Goal: Information Seeking & Learning: Learn about a topic

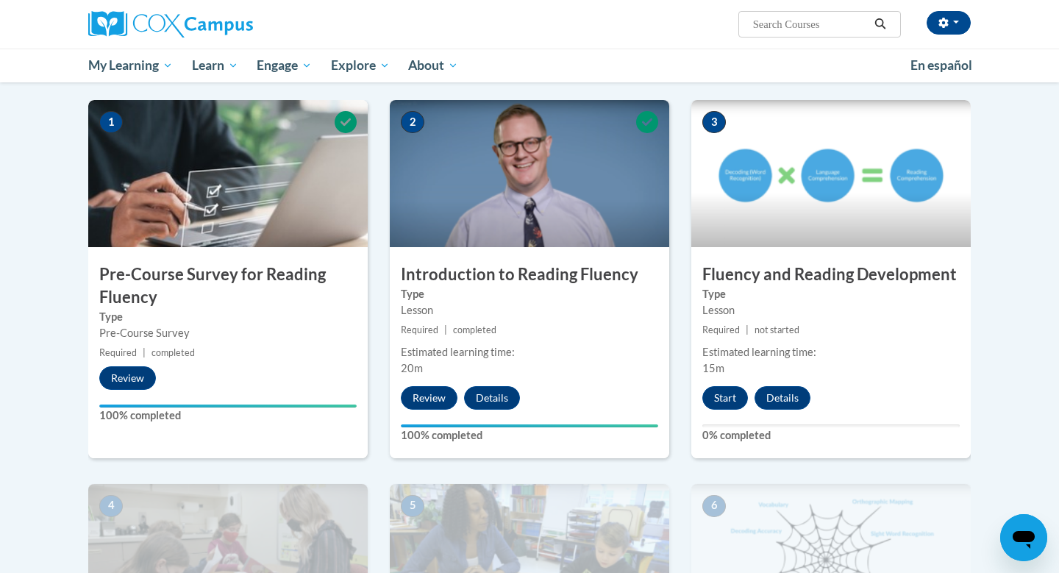
scroll to position [328, 0]
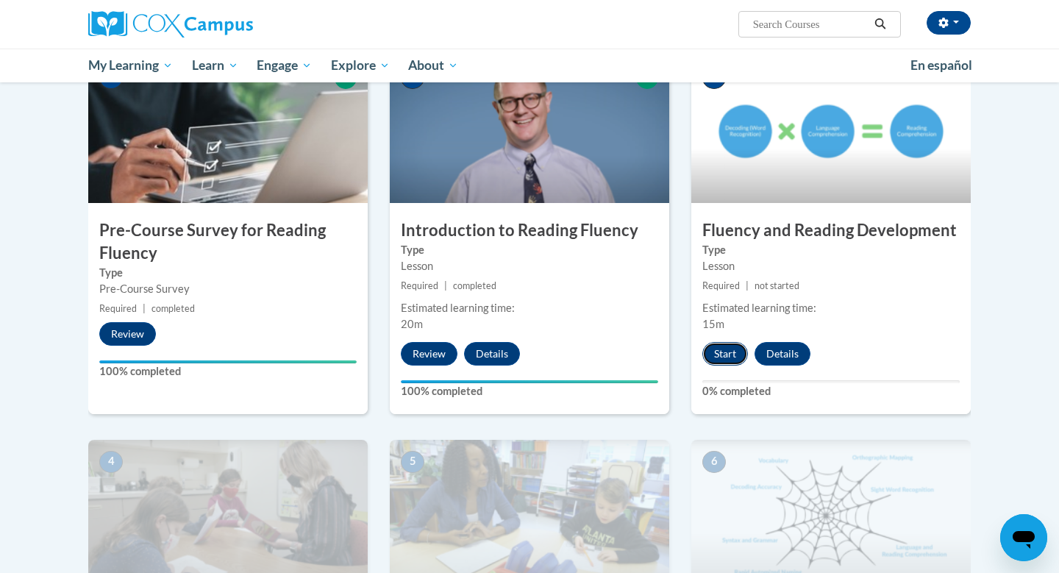
click at [727, 352] on button "Start" at bounding box center [725, 354] width 46 height 24
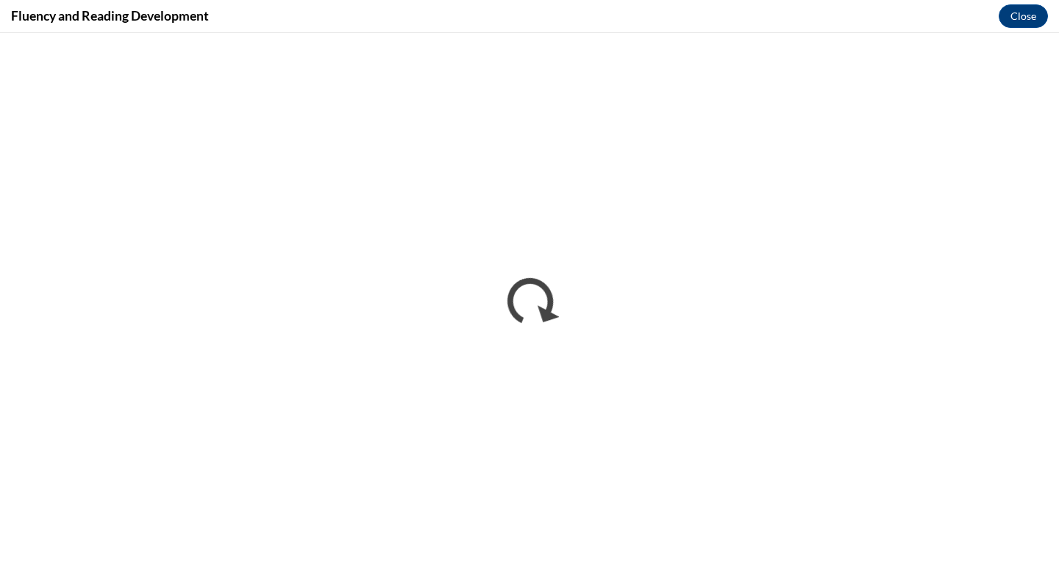
scroll to position [0, 0]
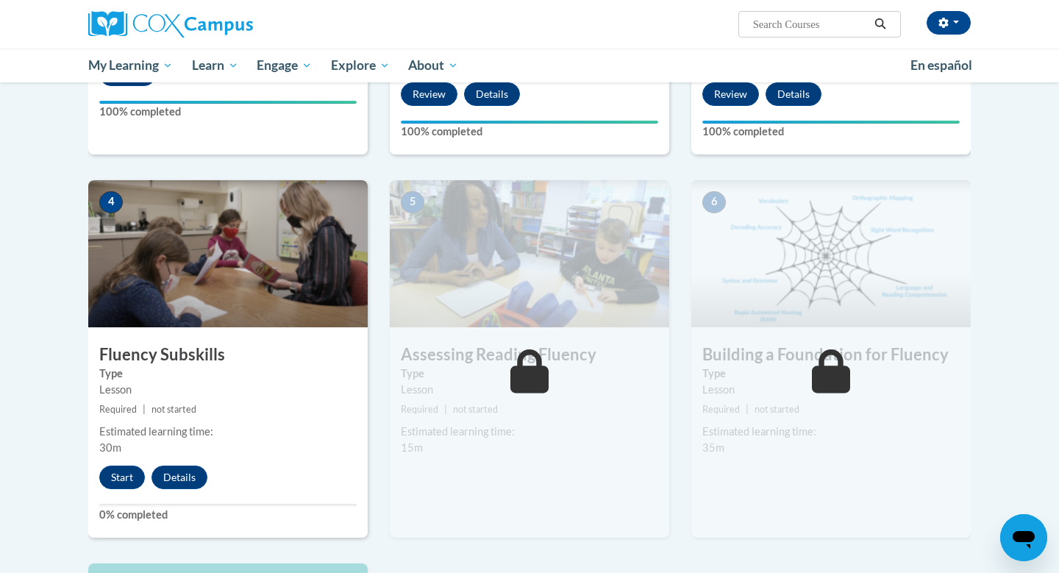
scroll to position [615, 0]
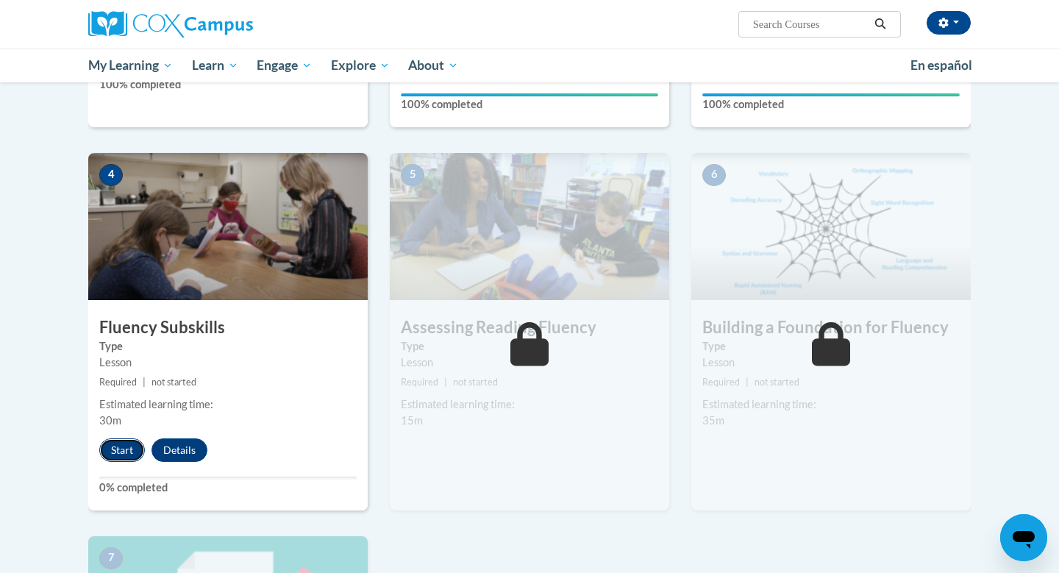
click at [108, 445] on button "Start" at bounding box center [122, 450] width 46 height 24
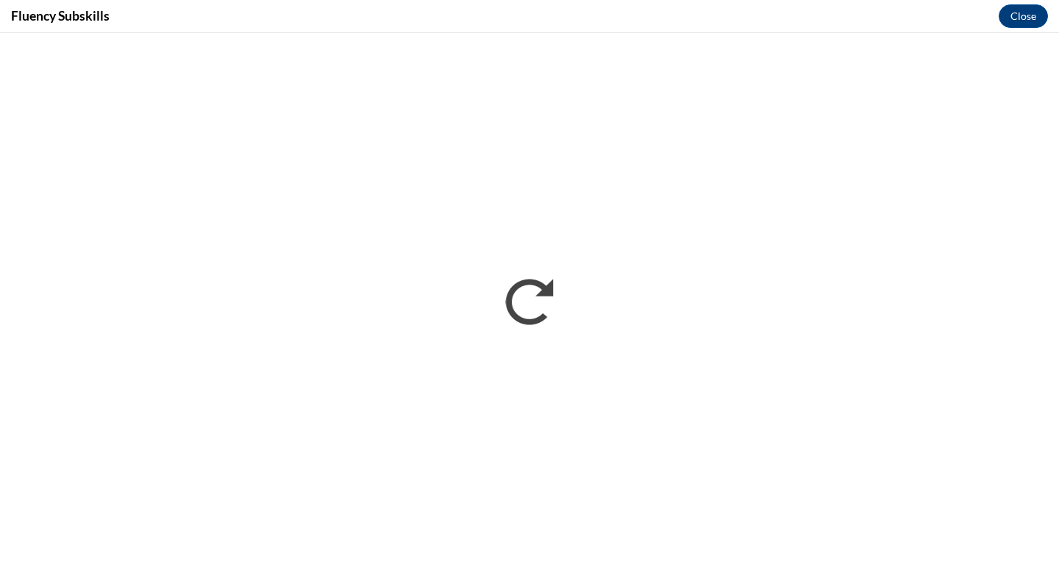
scroll to position [0, 0]
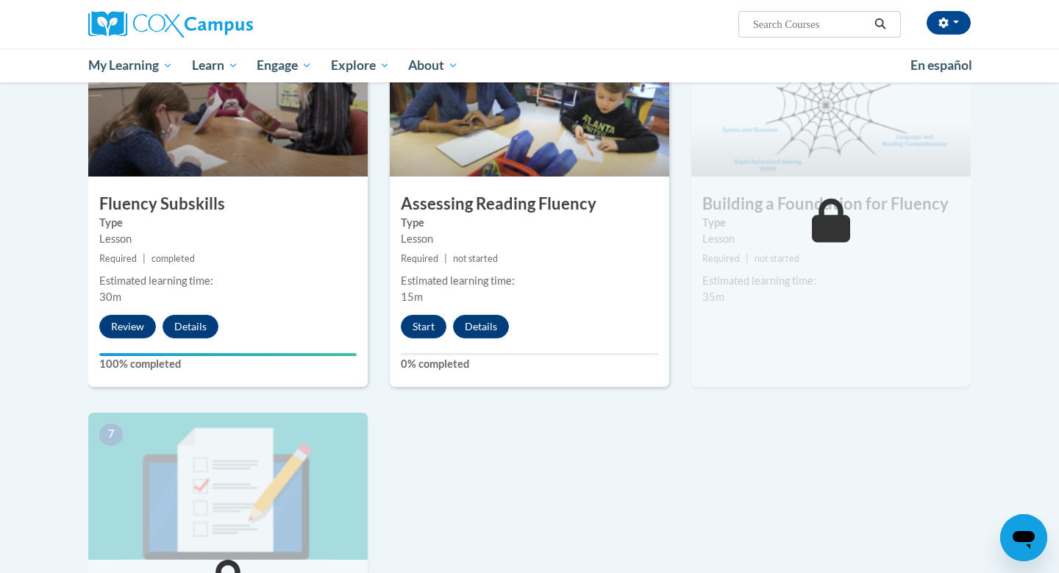
scroll to position [742, 0]
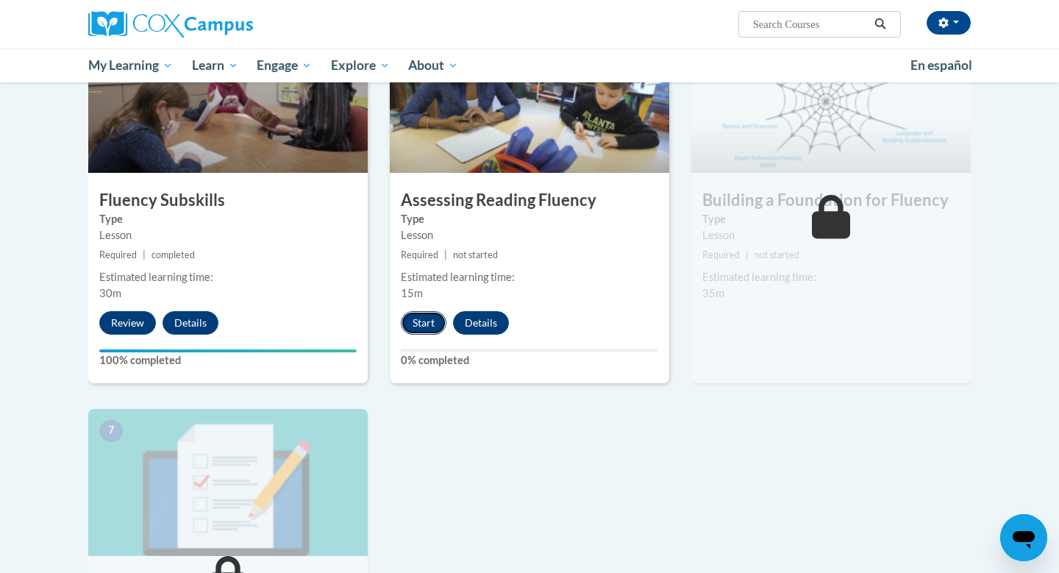
click at [423, 326] on button "Start" at bounding box center [424, 323] width 46 height 24
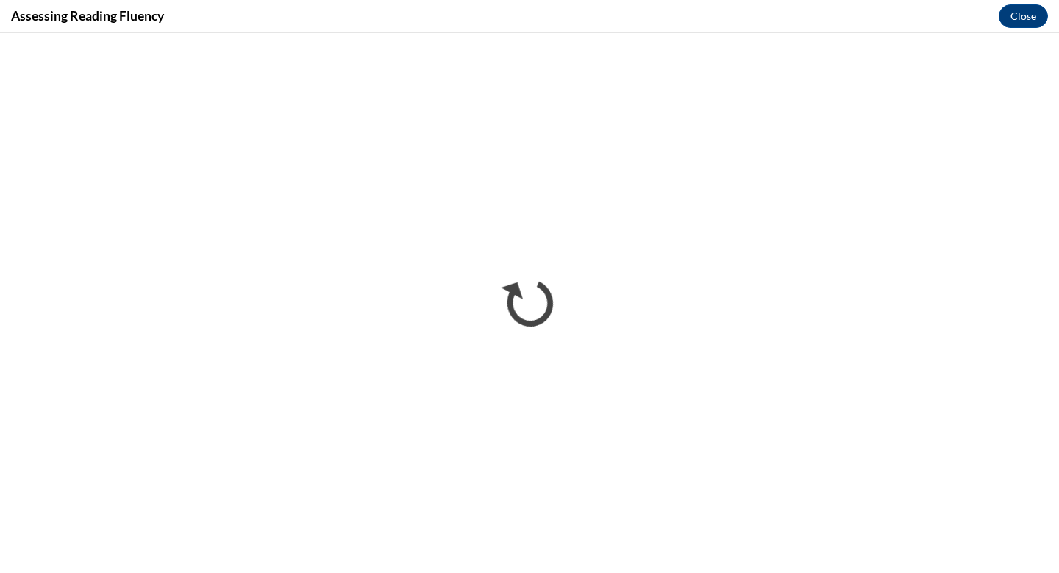
scroll to position [0, 0]
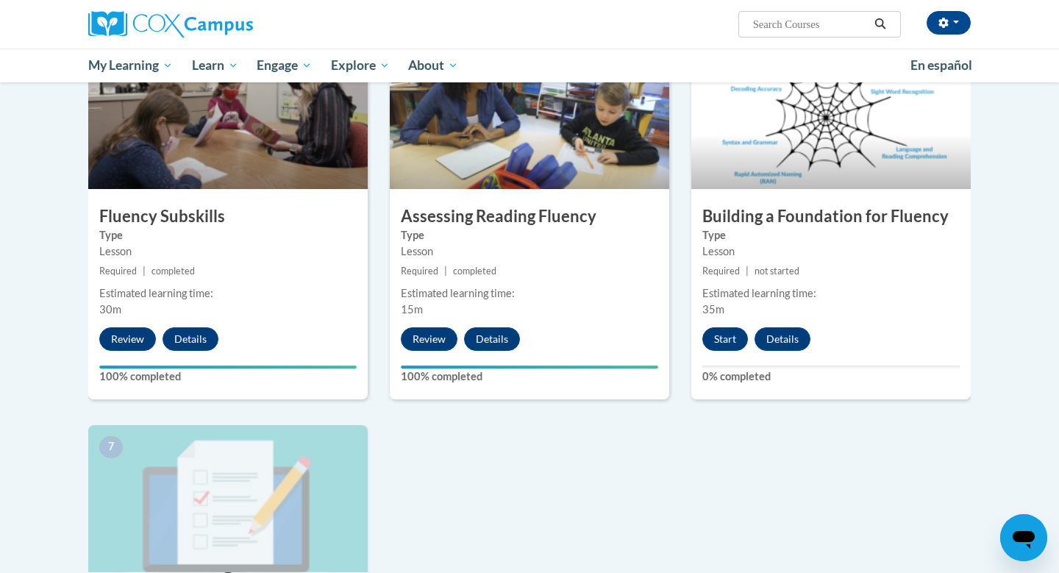
scroll to position [725, 0]
click at [720, 343] on button "Start" at bounding box center [725, 340] width 46 height 24
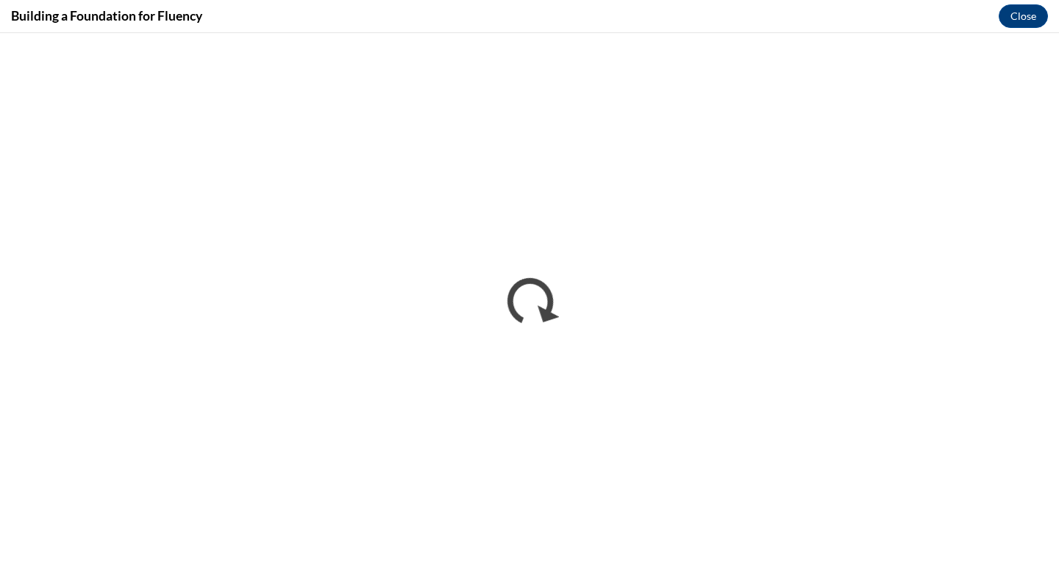
scroll to position [0, 0]
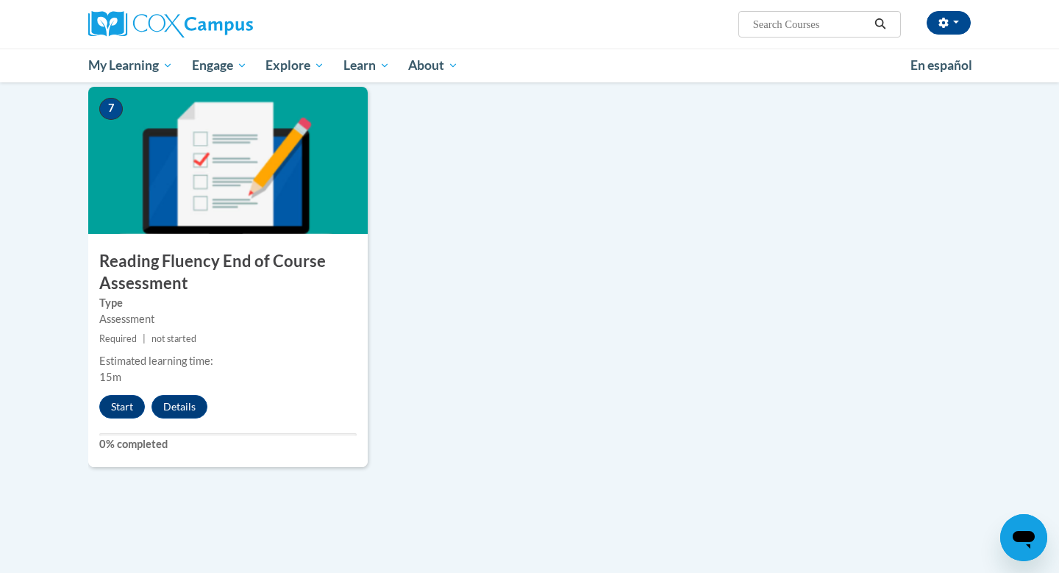
scroll to position [1069, 0]
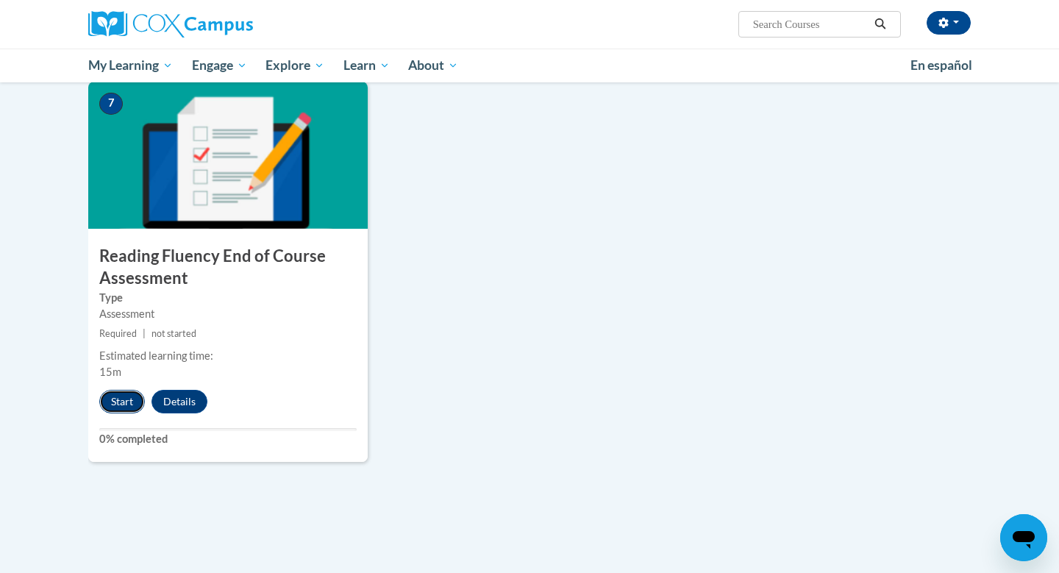
click at [132, 401] on button "Start" at bounding box center [122, 402] width 46 height 24
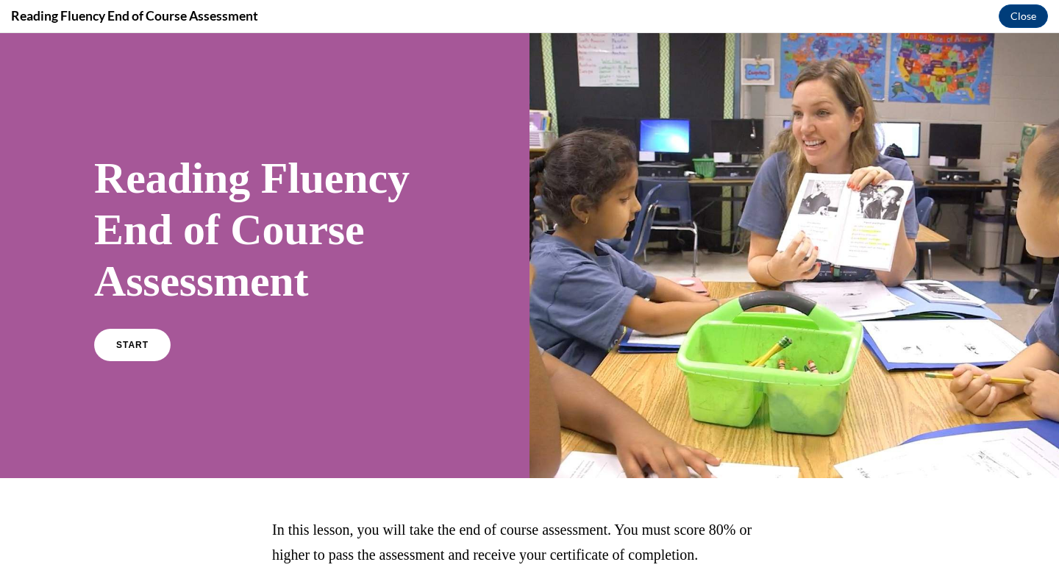
scroll to position [121, 0]
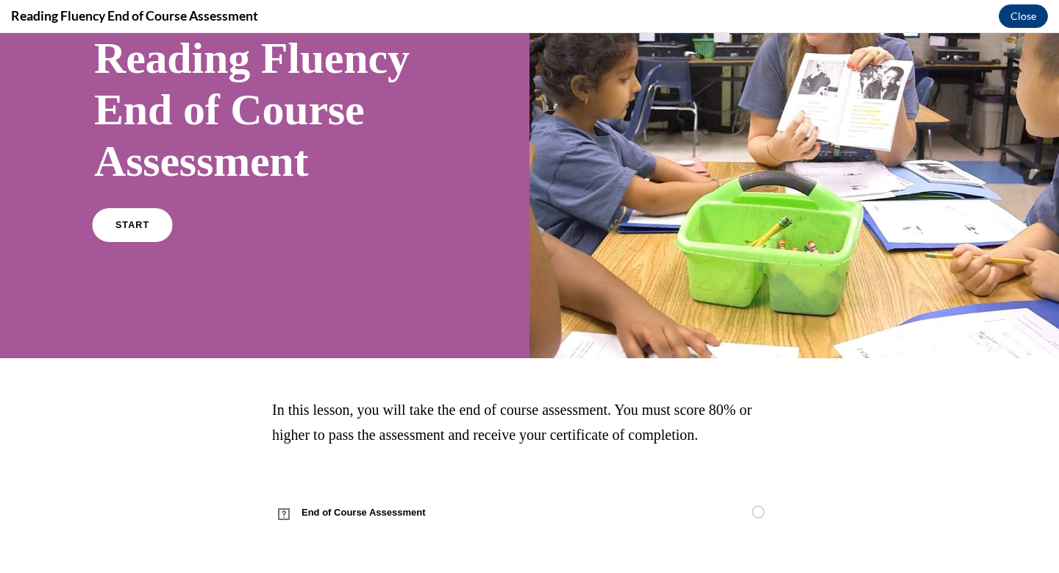
click at [140, 222] on span "START" at bounding box center [132, 225] width 34 height 11
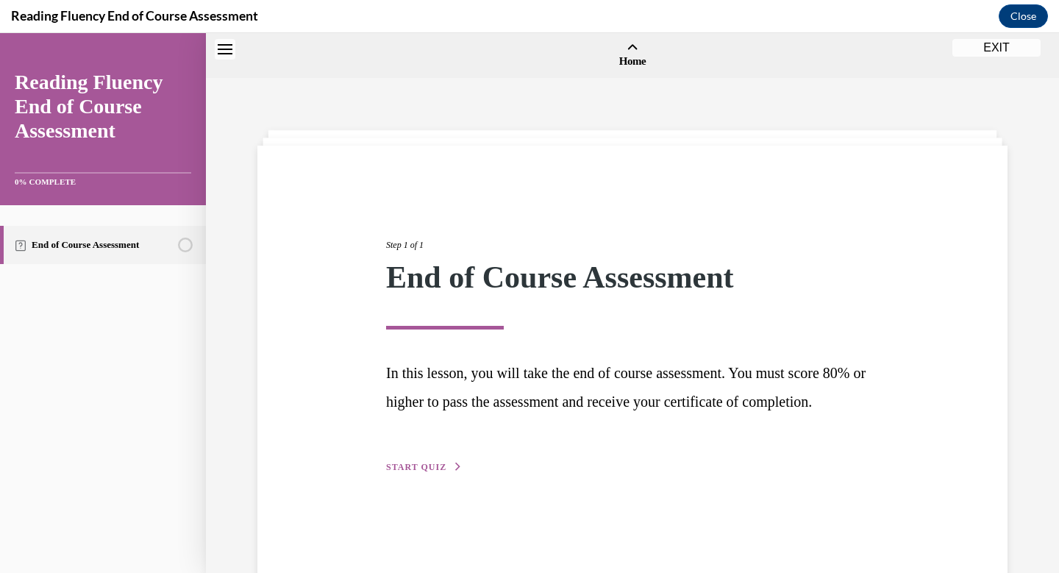
scroll to position [46, 0]
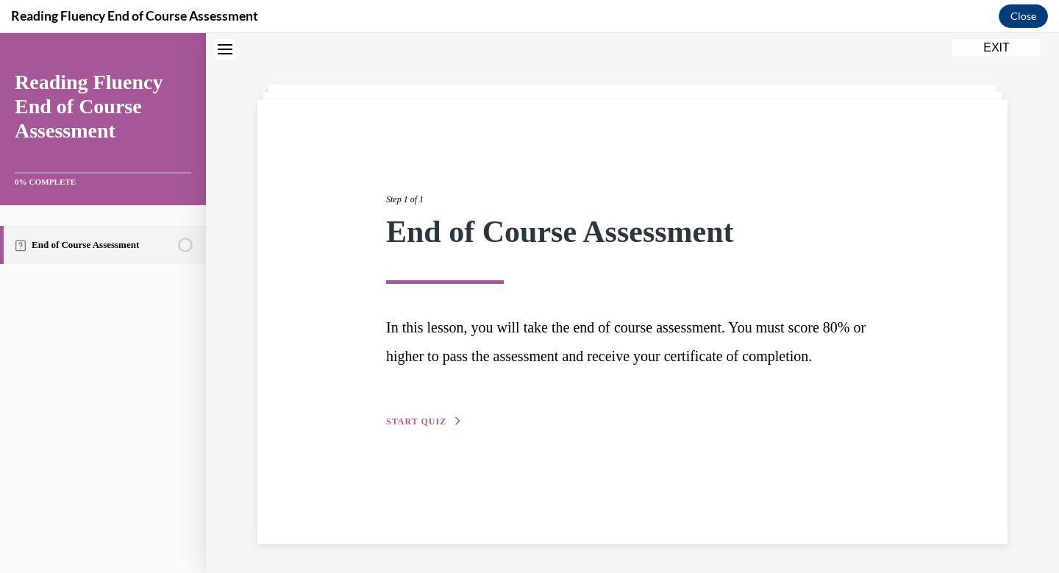
click at [425, 426] on span "START QUIZ" at bounding box center [416, 421] width 60 height 10
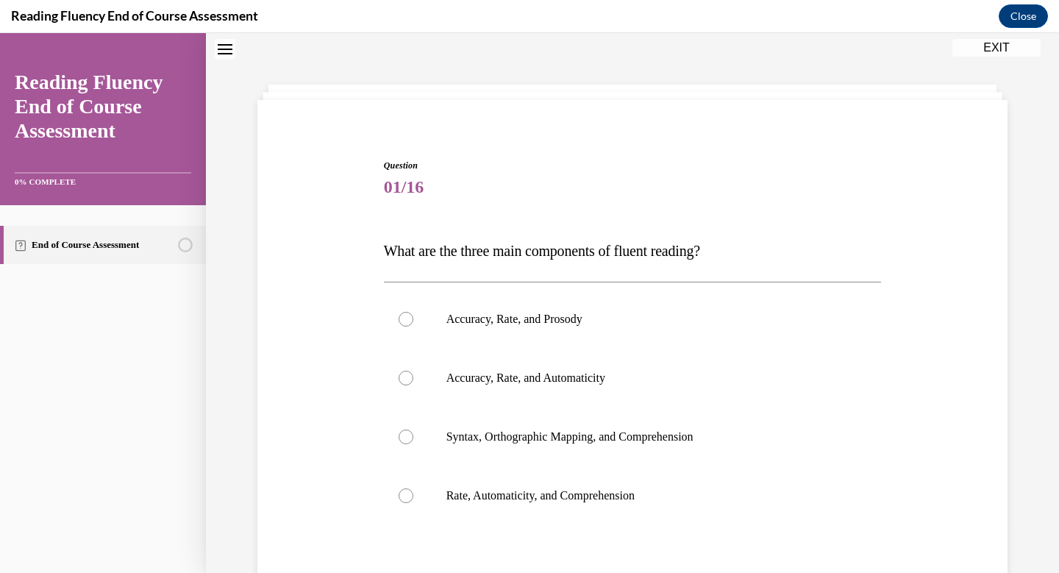
scroll to position [45, 0]
drag, startPoint x: 754, startPoint y: 251, endPoint x: 367, endPoint y: 237, distance: 387.7
click at [367, 237] on div "Question 01/16 What are the three main components of fluent reading?  Accuracy,…" at bounding box center [632, 411] width 757 height 593
copy span "What are the three main components of fluent reading?"
click at [407, 318] on div at bounding box center [405, 319] width 15 height 15
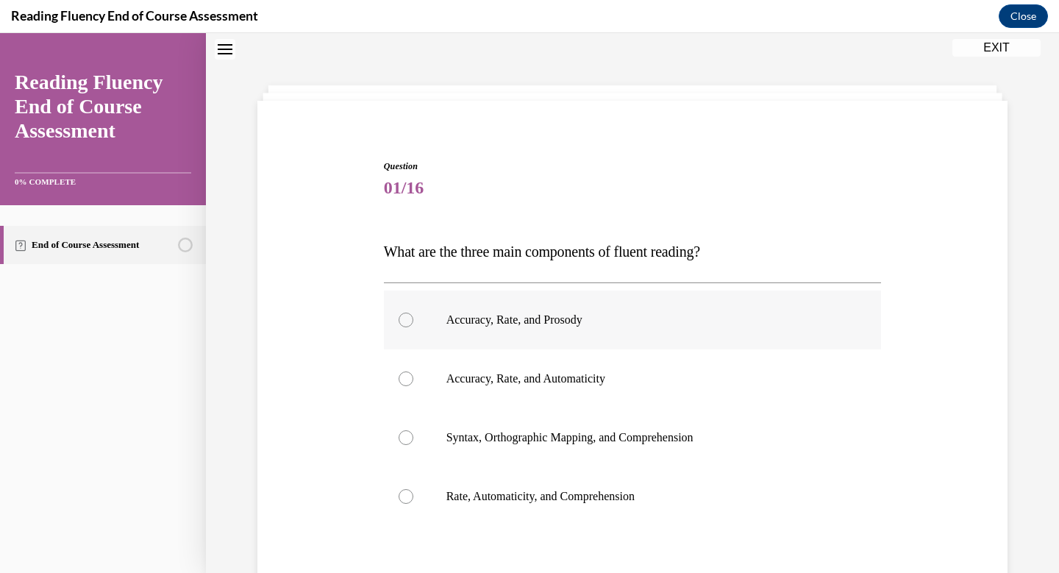
click at [407, 318] on input "Accuracy, Rate, and Prosody" at bounding box center [405, 319] width 15 height 15
radio input "true"
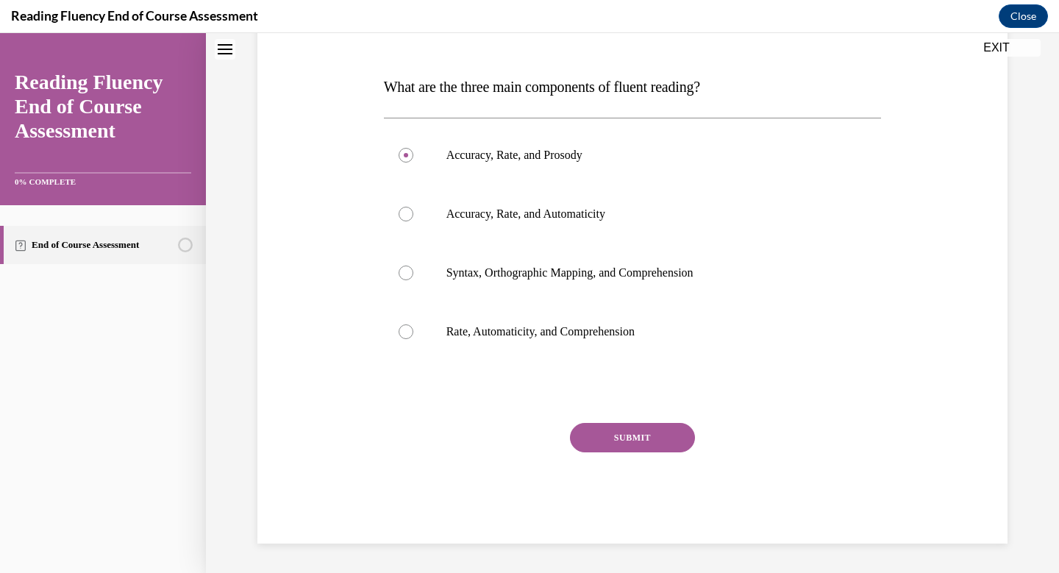
click at [639, 443] on button "SUBMIT" at bounding box center [632, 437] width 125 height 29
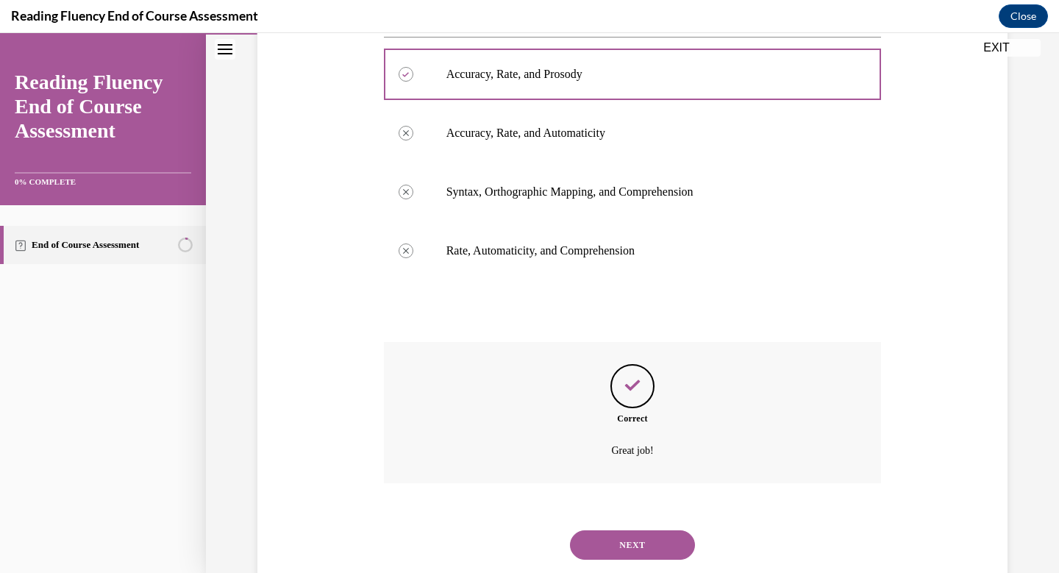
scroll to position [329, 0]
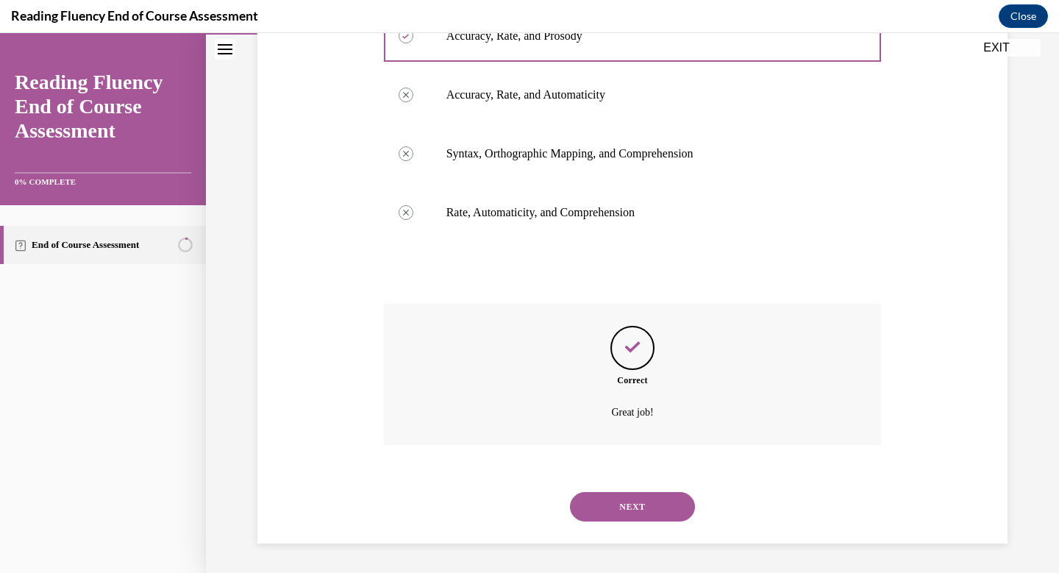
click at [637, 508] on button "NEXT" at bounding box center [632, 506] width 125 height 29
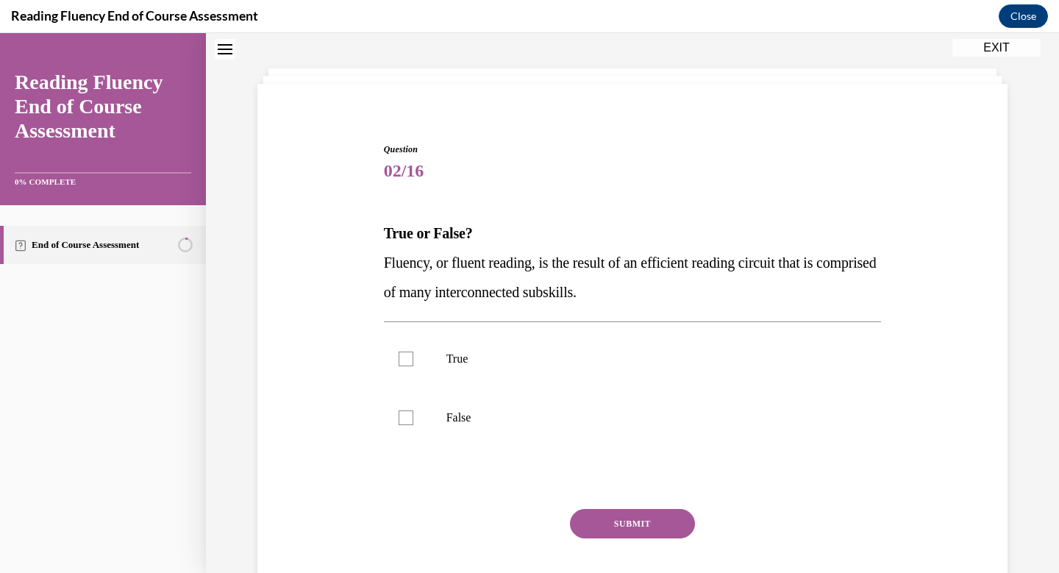
scroll to position [45, 0]
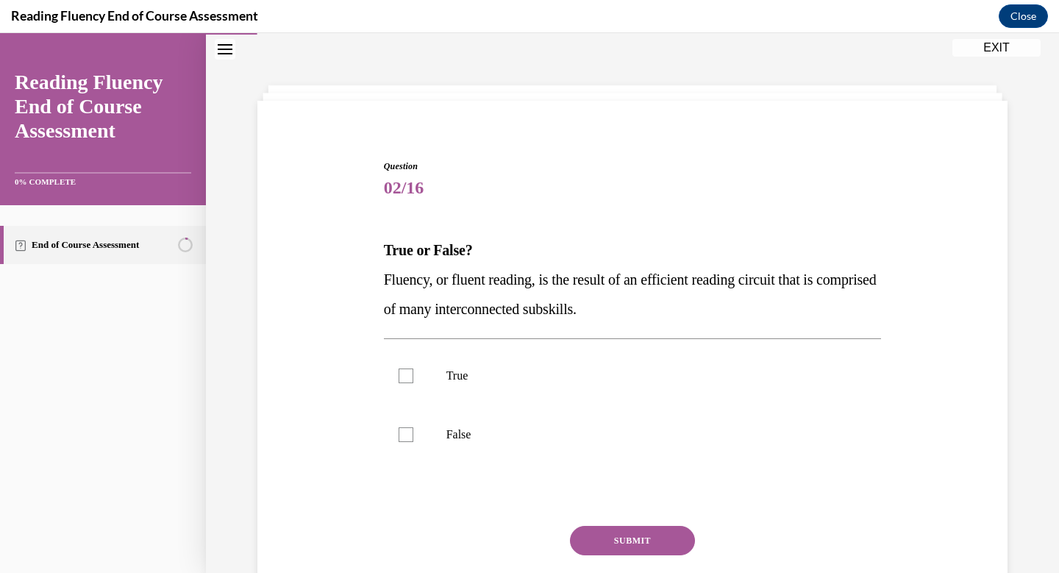
drag, startPoint x: 684, startPoint y: 307, endPoint x: 384, endPoint y: 285, distance: 301.5
click at [384, 285] on p "Fluency, or fluent reading, is the result of an efficient reading circuit that …" at bounding box center [633, 294] width 498 height 59
copy span "Fluency, or fluent reading, is the result of an efficient reading circuit that …"
click at [405, 373] on div at bounding box center [405, 375] width 15 height 15
click at [405, 373] on input "True" at bounding box center [405, 375] width 15 height 15
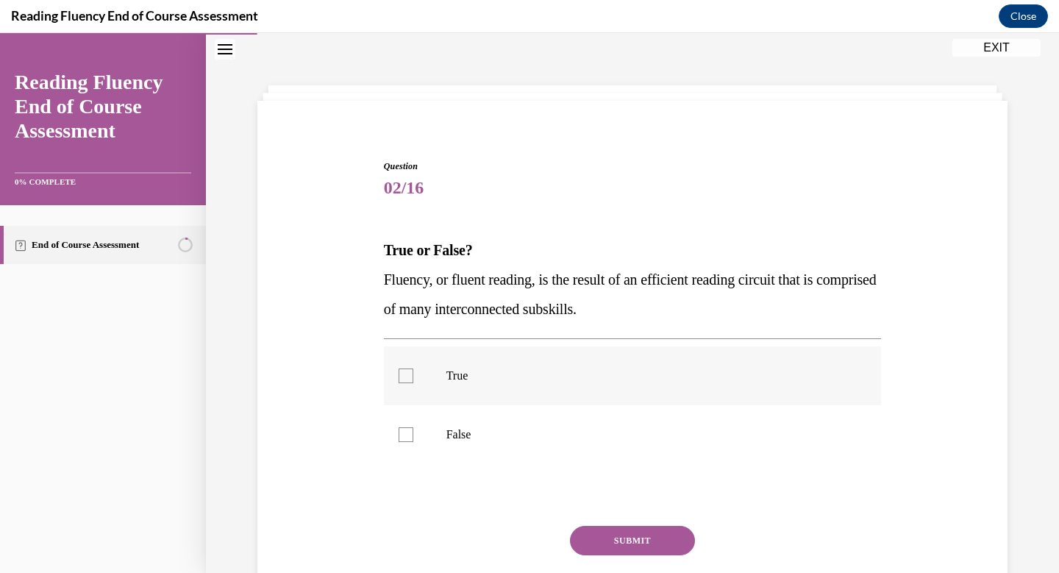
checkbox input "true"
click at [629, 538] on button "SUBMIT" at bounding box center [632, 540] width 125 height 29
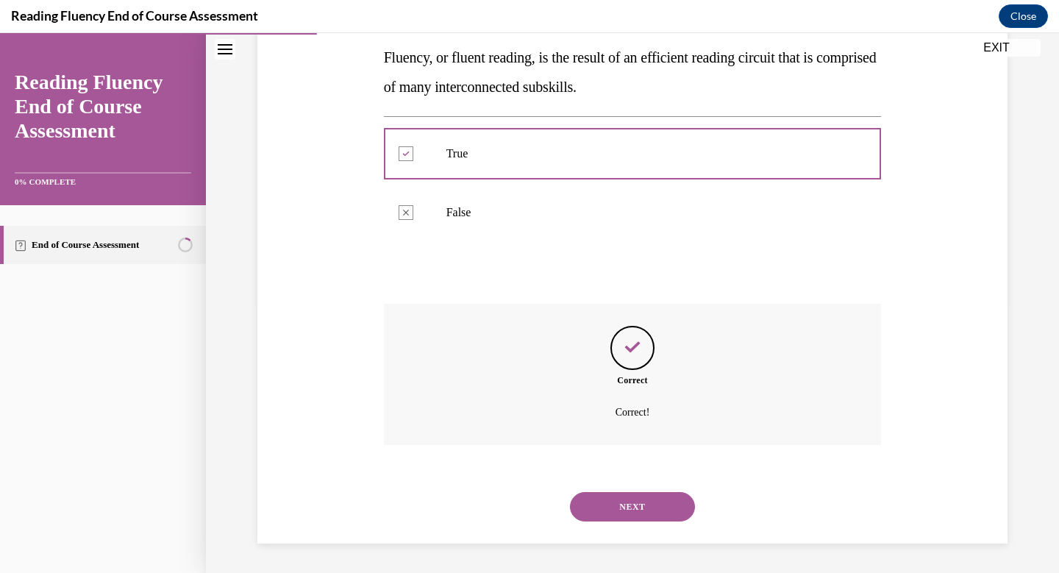
click at [639, 515] on button "NEXT" at bounding box center [632, 506] width 125 height 29
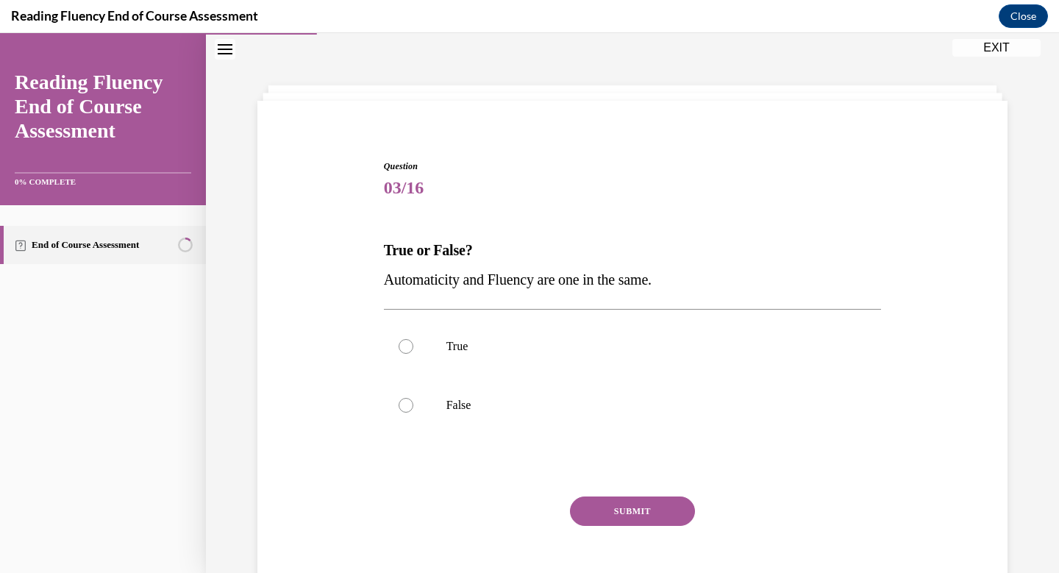
drag, startPoint x: 702, startPoint y: 287, endPoint x: 377, endPoint y: 279, distance: 325.1
click at [377, 279] on div "Question 03/16 True or False? Automaticity and Fluency are one in the same.  Tr…" at bounding box center [632, 365] width 757 height 501
copy span "Automaticity and Fluency are one in the same."
click at [399, 402] on div at bounding box center [405, 405] width 15 height 15
click at [399, 402] on input "False" at bounding box center [405, 405] width 15 height 15
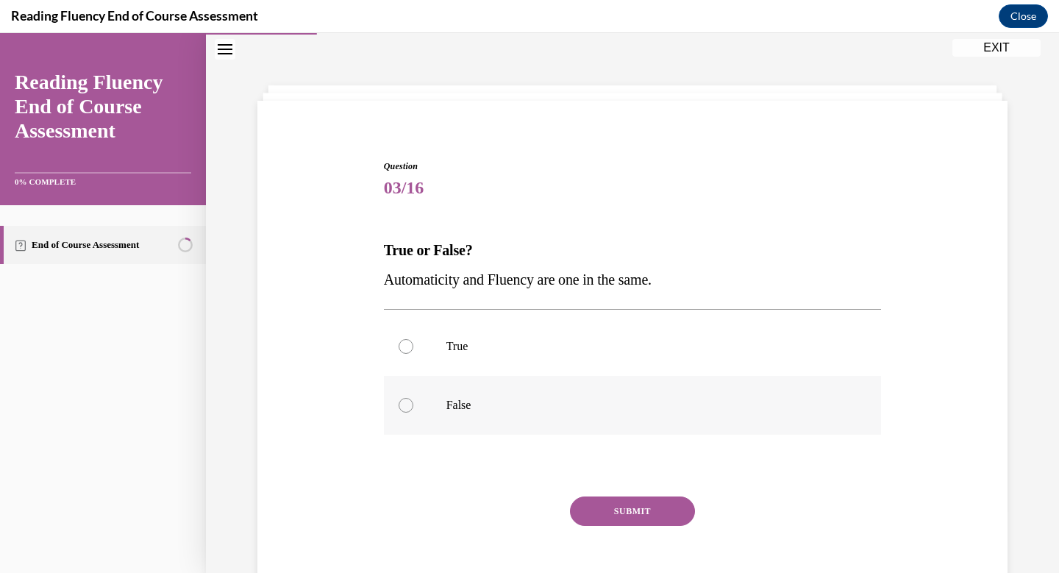
radio input "true"
click at [608, 510] on button "SUBMIT" at bounding box center [632, 510] width 125 height 29
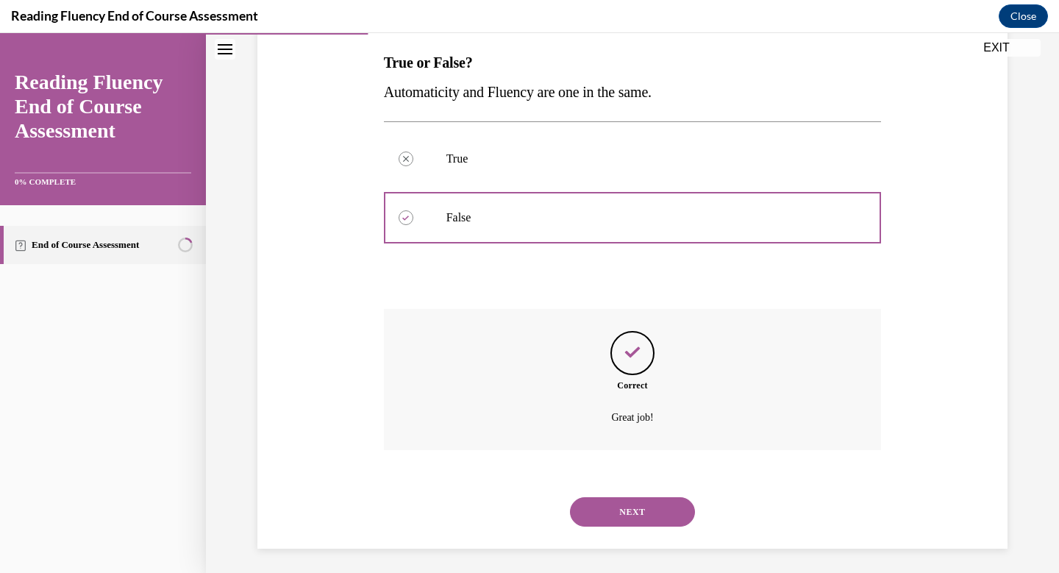
scroll to position [237, 0]
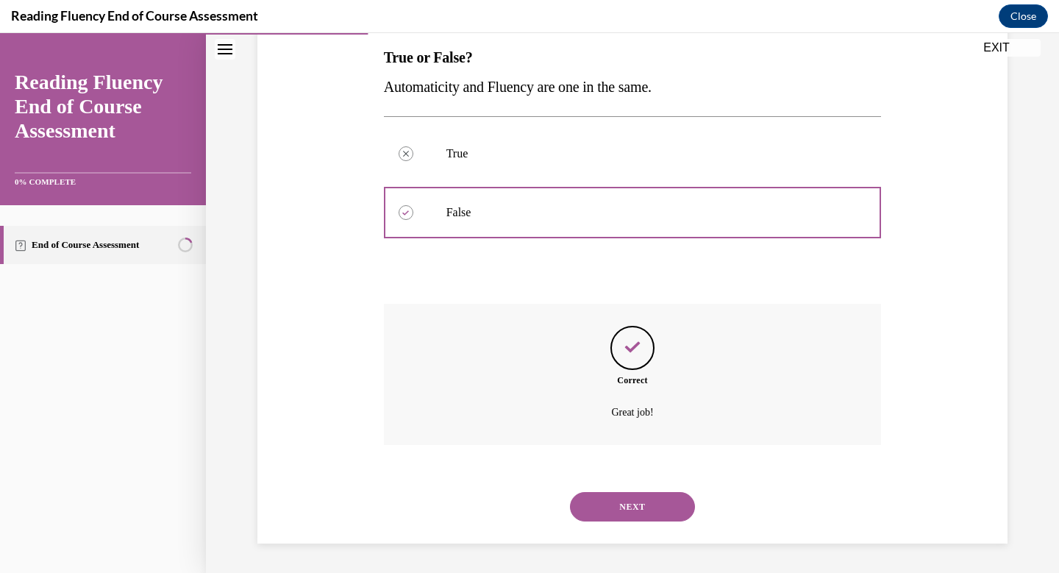
click at [626, 511] on button "NEXT" at bounding box center [632, 506] width 125 height 29
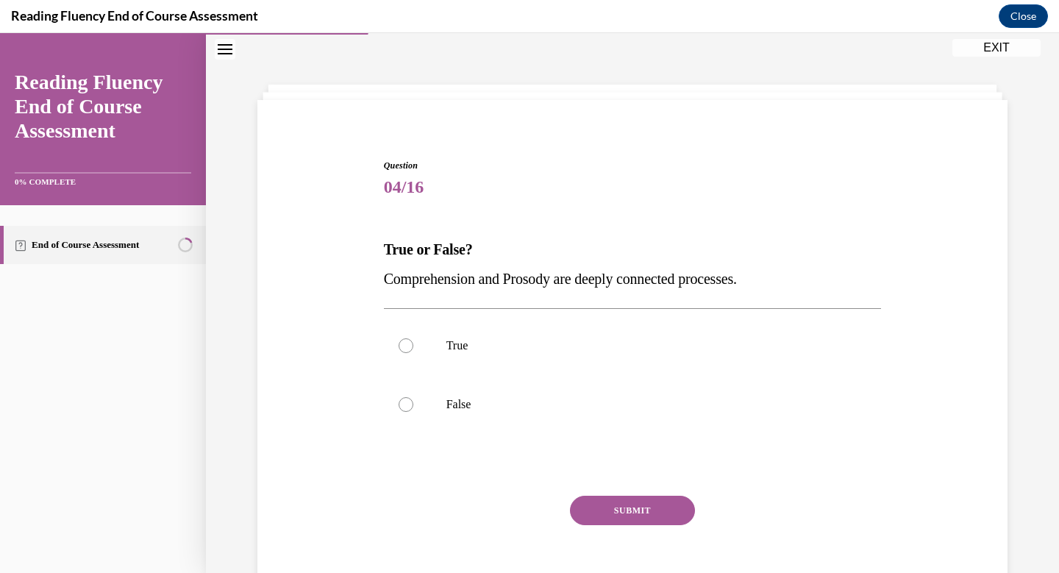
scroll to position [45, 0]
drag, startPoint x: 779, startPoint y: 288, endPoint x: 373, endPoint y: 284, distance: 405.1
click at [373, 284] on div "Question 04/16 True or False? Comprehension and Prosody are deeply connected pr…" at bounding box center [632, 365] width 757 height 501
copy span "Comprehension and Prosody are deeply connected processes."
click at [410, 346] on div at bounding box center [405, 346] width 15 height 15
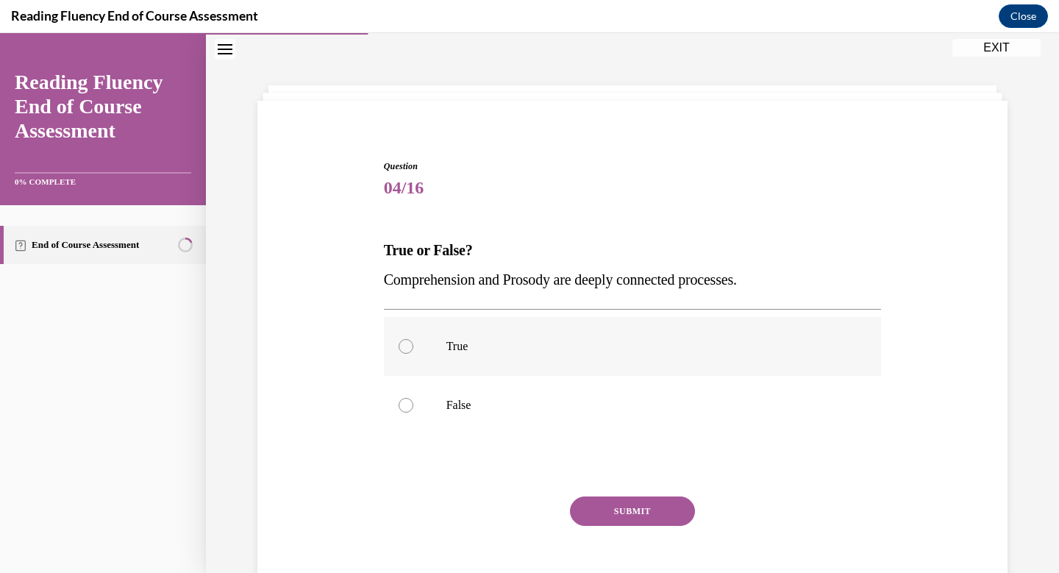
click at [410, 346] on input "True" at bounding box center [405, 346] width 15 height 15
radio input "true"
click at [618, 506] on button "SUBMIT" at bounding box center [632, 510] width 125 height 29
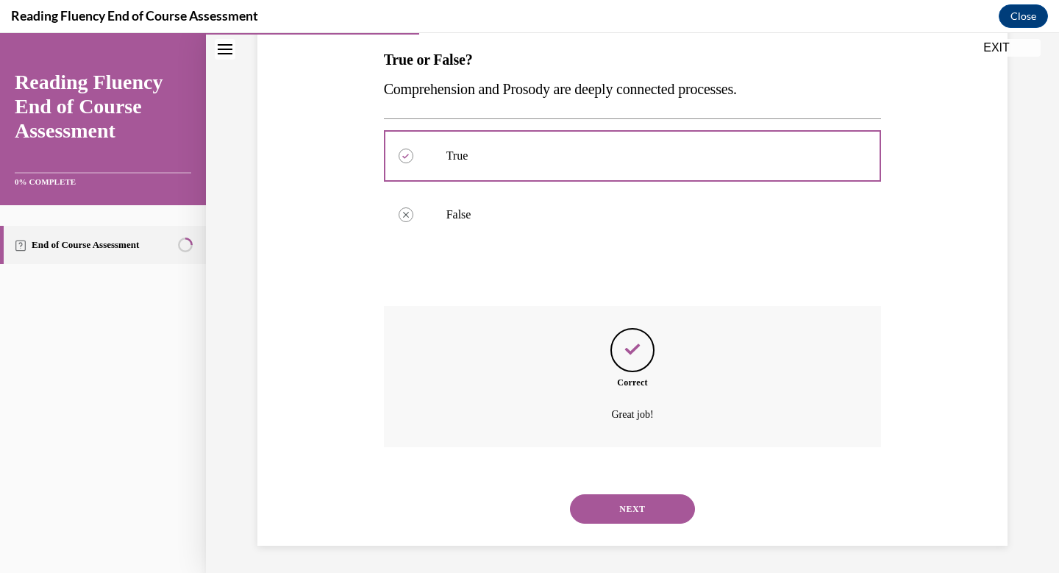
scroll to position [237, 0]
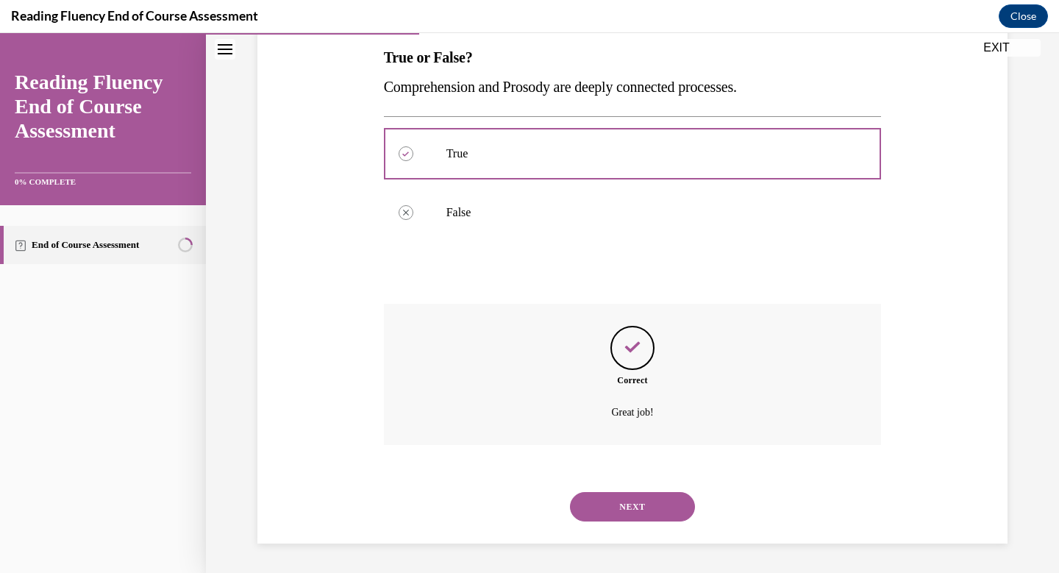
click at [645, 522] on div "NEXT" at bounding box center [633, 506] width 498 height 59
click at [642, 515] on button "NEXT" at bounding box center [632, 506] width 125 height 29
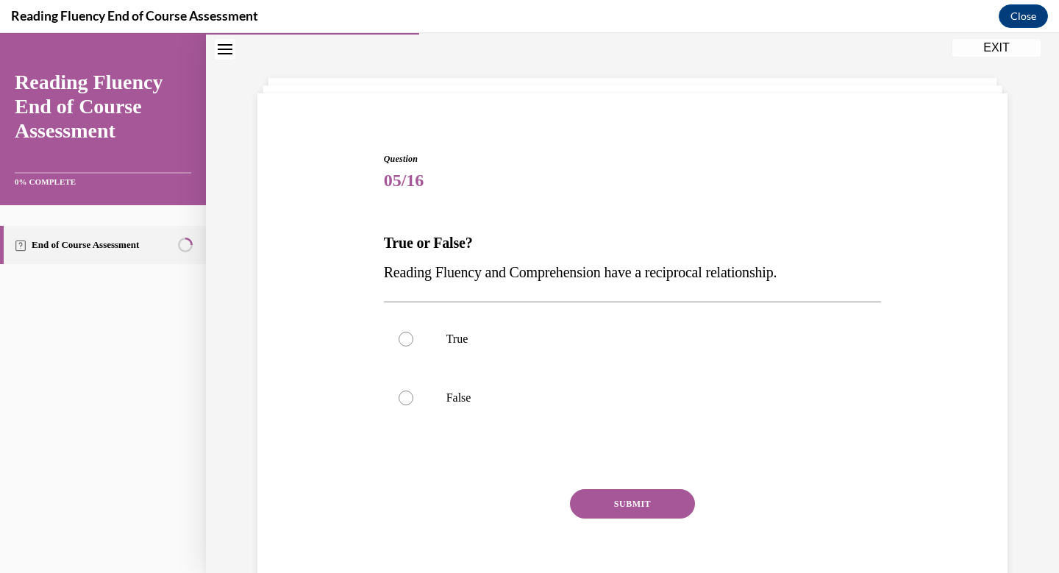
scroll to position [45, 0]
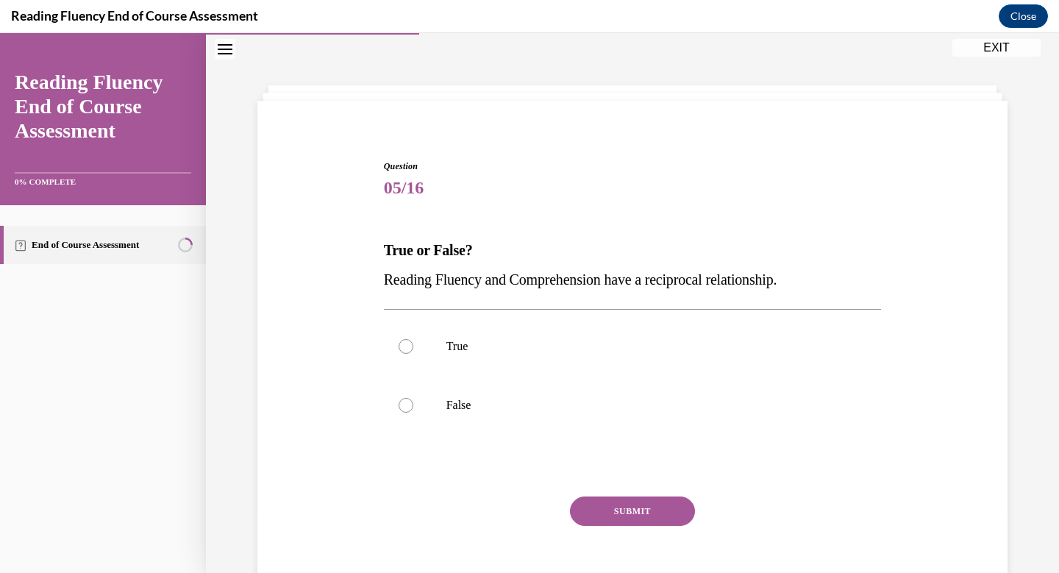
drag, startPoint x: 816, startPoint y: 280, endPoint x: 523, endPoint y: 268, distance: 293.6
click at [522, 268] on p "Reading Fluency and Comprehension have a reciprocal relationship." at bounding box center [633, 279] width 498 height 29
click at [404, 347] on div at bounding box center [405, 346] width 15 height 15
click at [404, 347] on input "True" at bounding box center [405, 346] width 15 height 15
radio input "true"
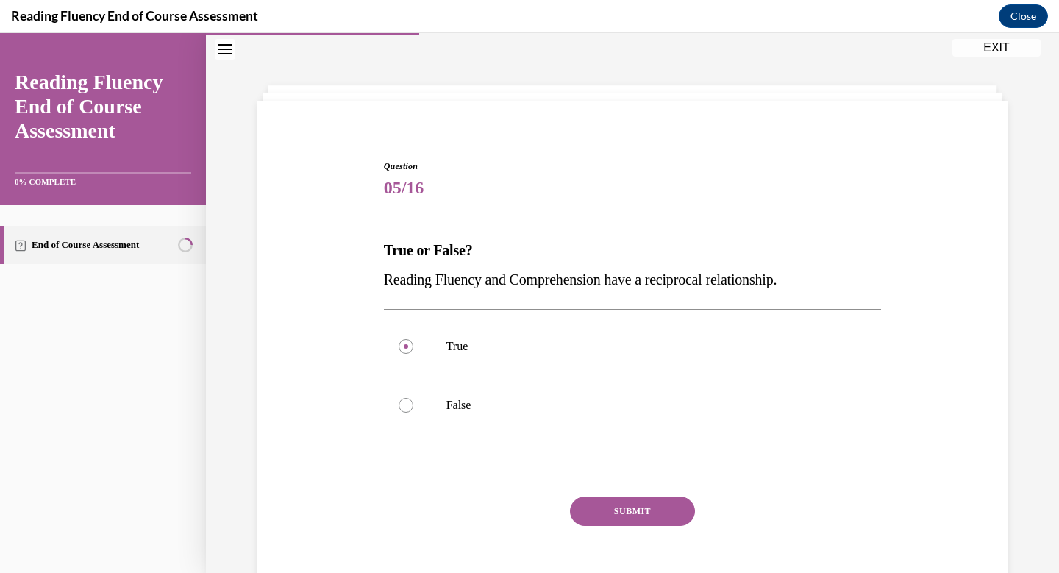
click at [618, 507] on button "SUBMIT" at bounding box center [632, 510] width 125 height 29
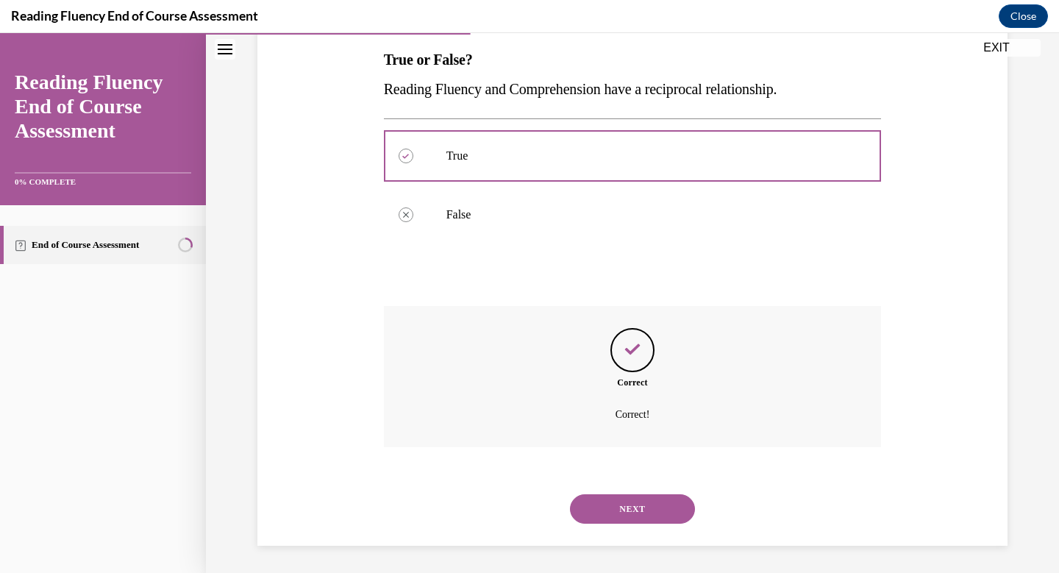
scroll to position [237, 0]
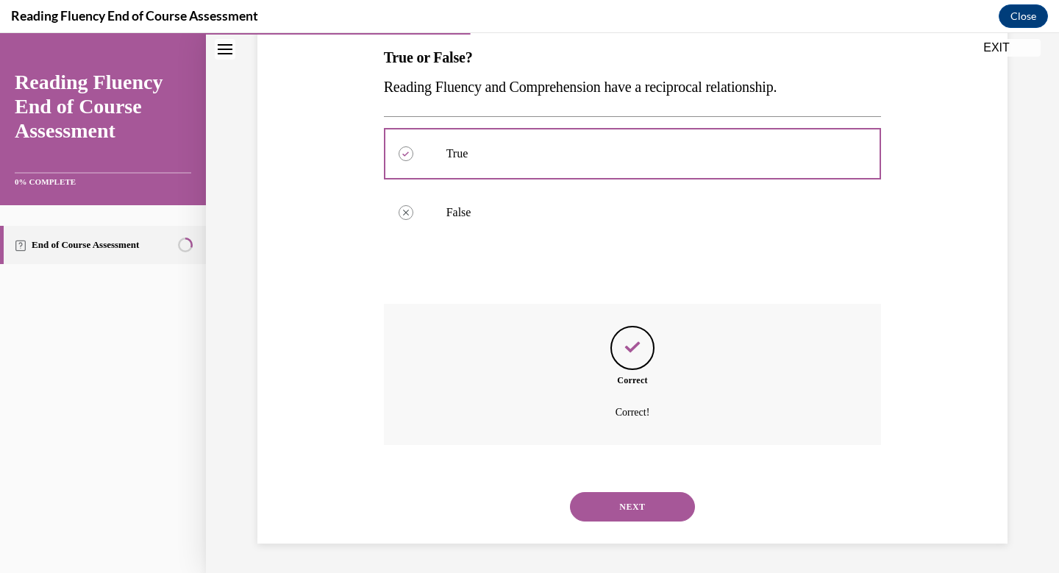
click at [618, 507] on button "NEXT" at bounding box center [632, 506] width 125 height 29
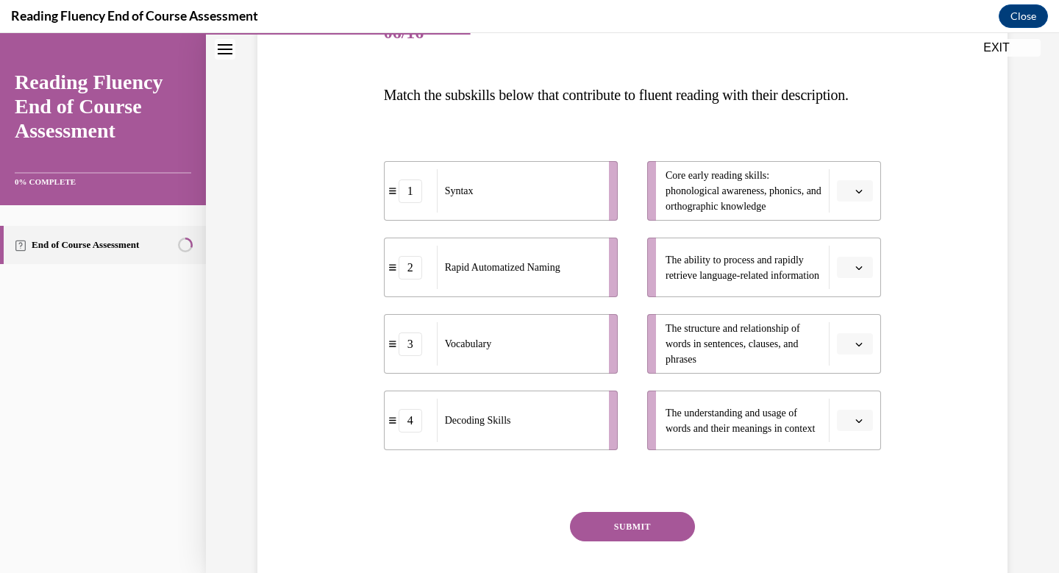
scroll to position [219, 0]
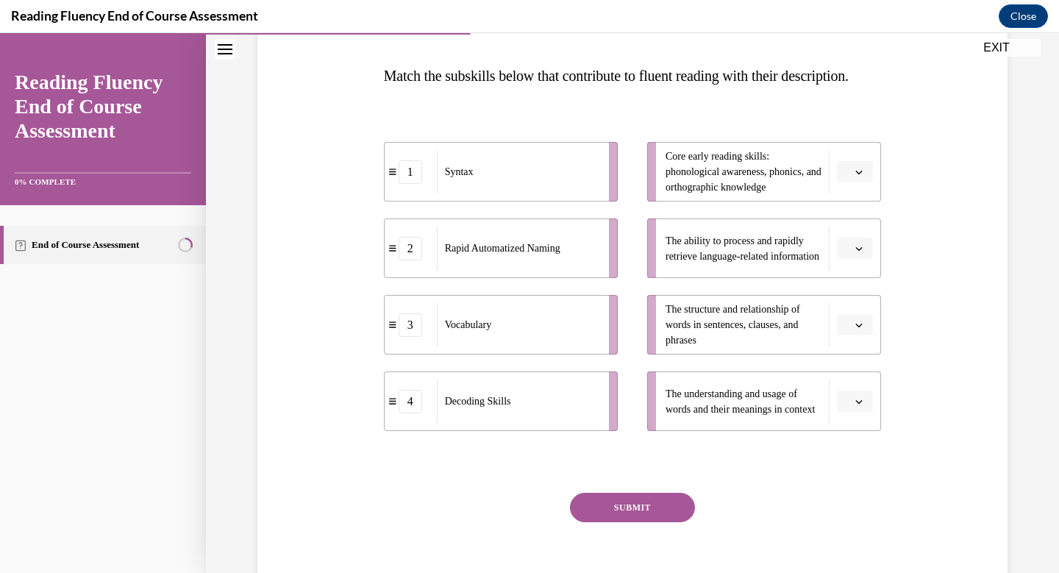
click at [854, 183] on button "button" at bounding box center [855, 172] width 36 height 22
click at [850, 357] on div "4" at bounding box center [852, 351] width 37 height 29
click at [858, 329] on icon "button" at bounding box center [858, 324] width 7 height 7
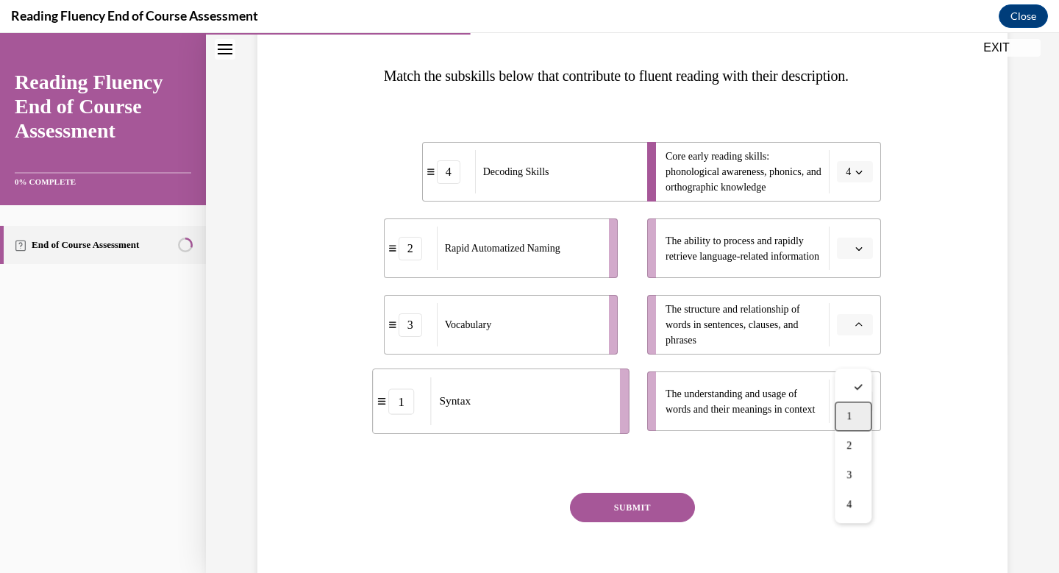
click at [856, 419] on div "1" at bounding box center [852, 415] width 37 height 29
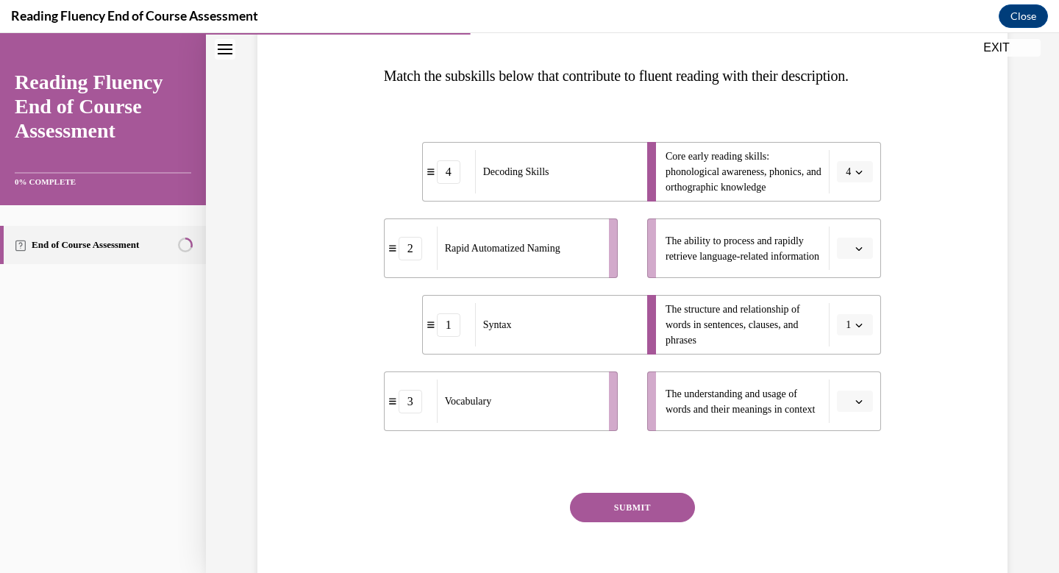
click at [856, 407] on span "button" at bounding box center [859, 401] width 10 height 10
click at [859, 370] on div "3" at bounding box center [852, 368] width 37 height 29
click at [862, 252] on icon "button" at bounding box center [858, 248] width 7 height 7
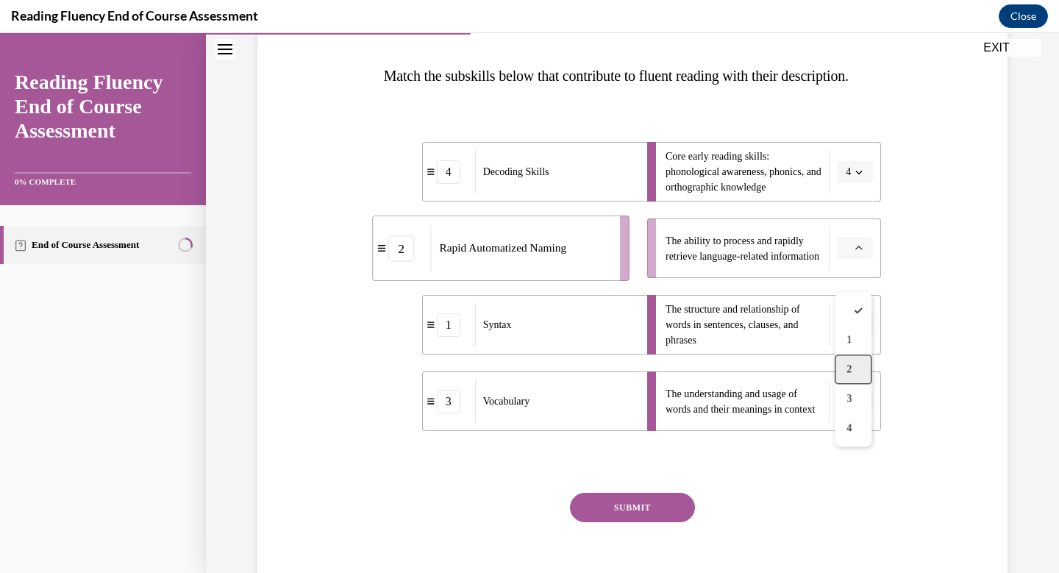
click at [854, 354] on div "2" at bounding box center [852, 368] width 37 height 29
click at [658, 522] on button "SUBMIT" at bounding box center [632, 507] width 125 height 29
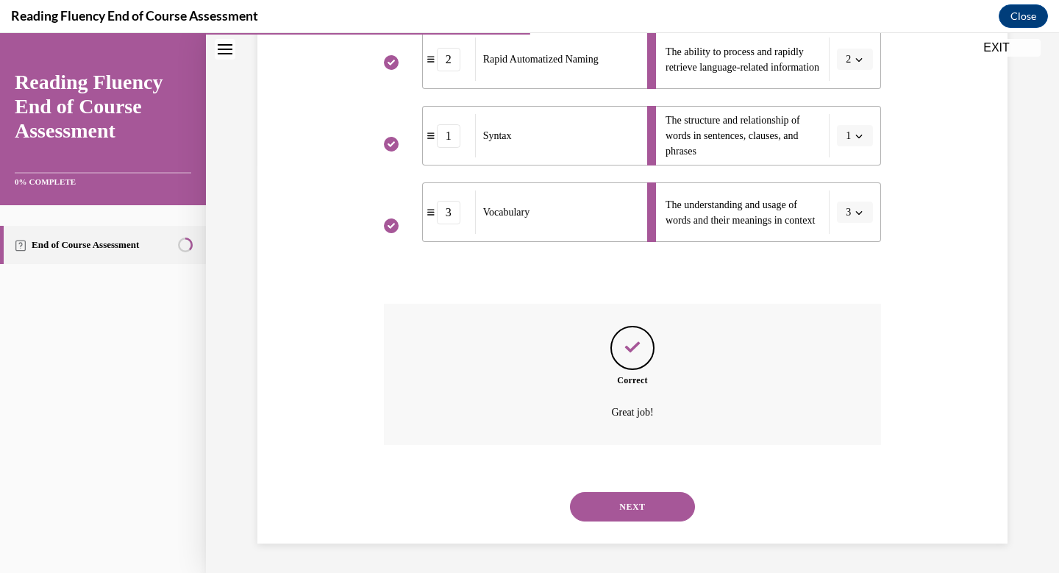
scroll to position [437, 0]
click at [653, 512] on button "NEXT" at bounding box center [632, 506] width 125 height 29
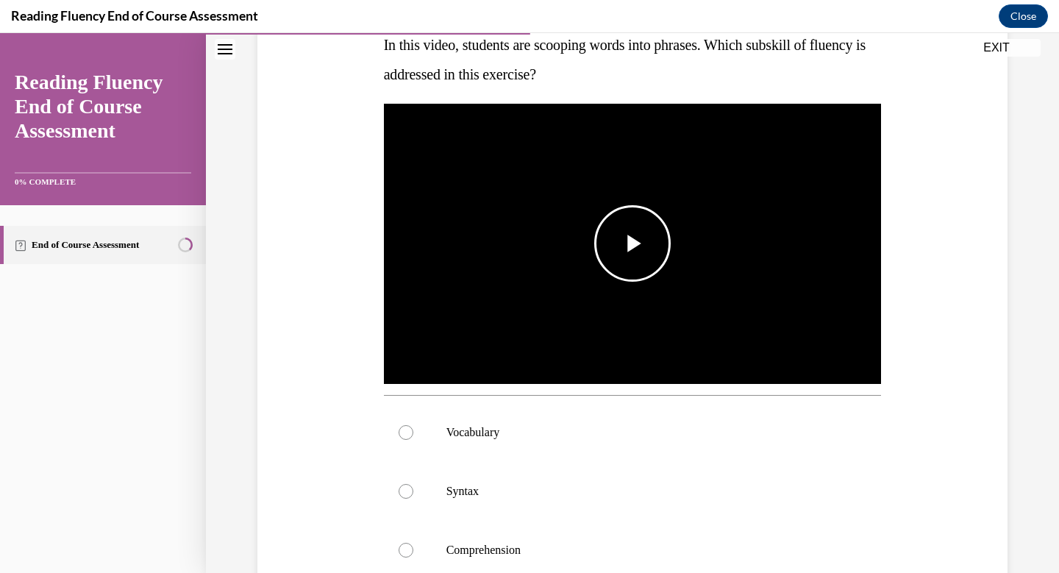
scroll to position [242, 0]
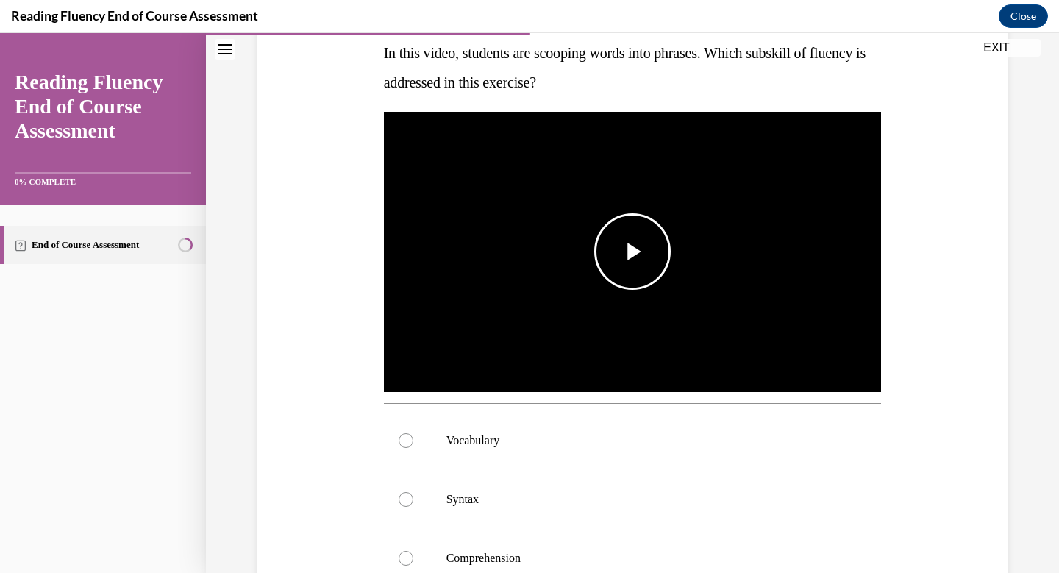
click at [632, 251] on span "Video player" at bounding box center [632, 251] width 0 height 0
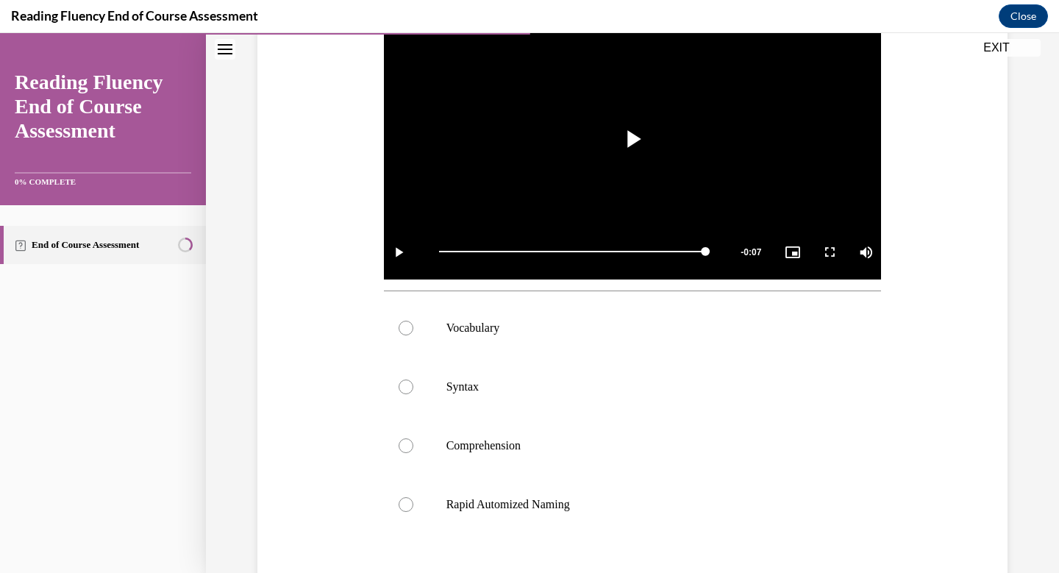
scroll to position [358, 0]
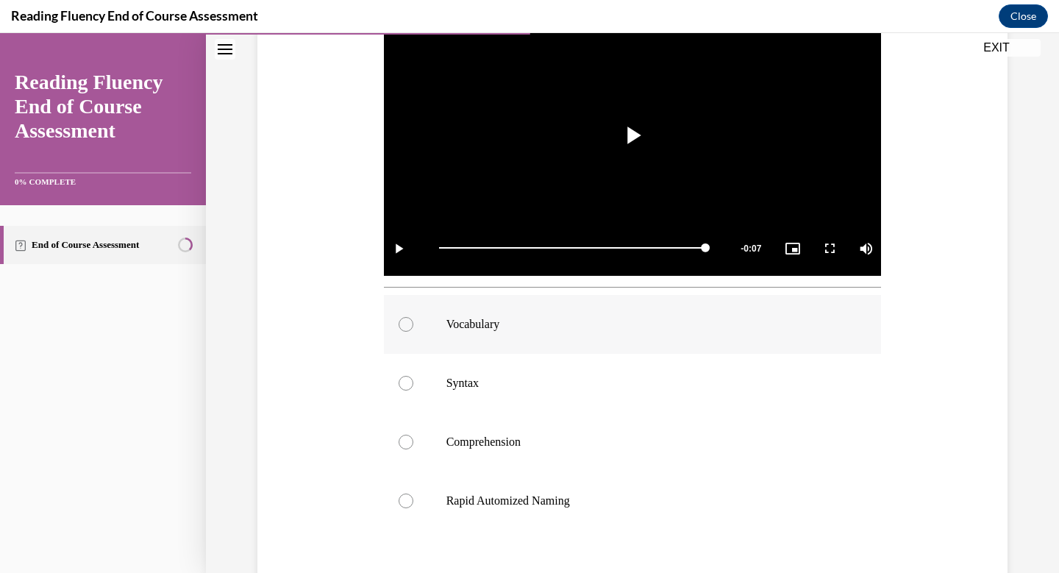
click at [408, 323] on div at bounding box center [405, 324] width 15 height 15
click at [408, 323] on input "Vocabulary" at bounding box center [405, 324] width 15 height 15
radio input "true"
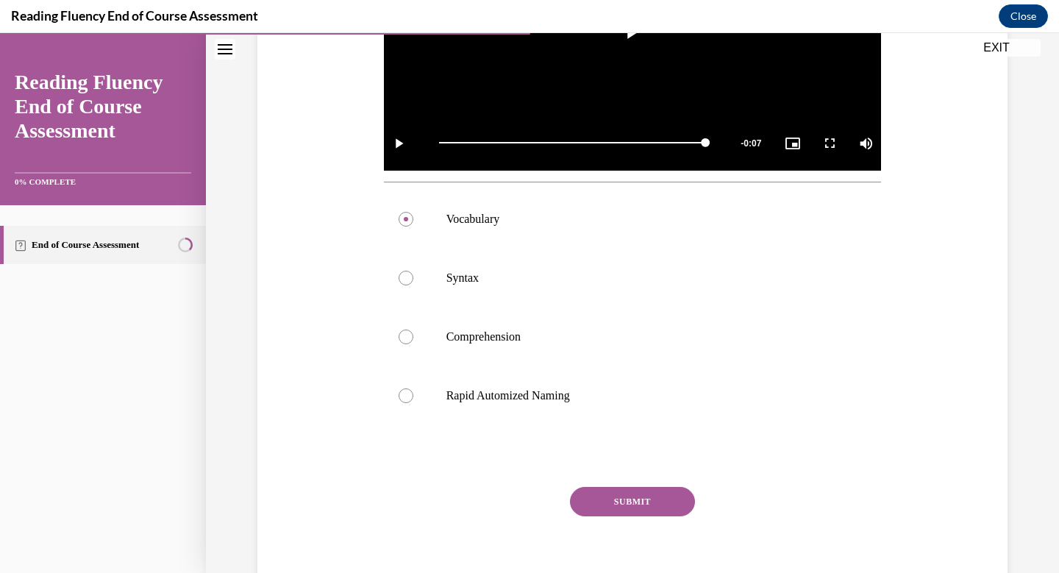
click at [639, 492] on button "SUBMIT" at bounding box center [632, 501] width 125 height 29
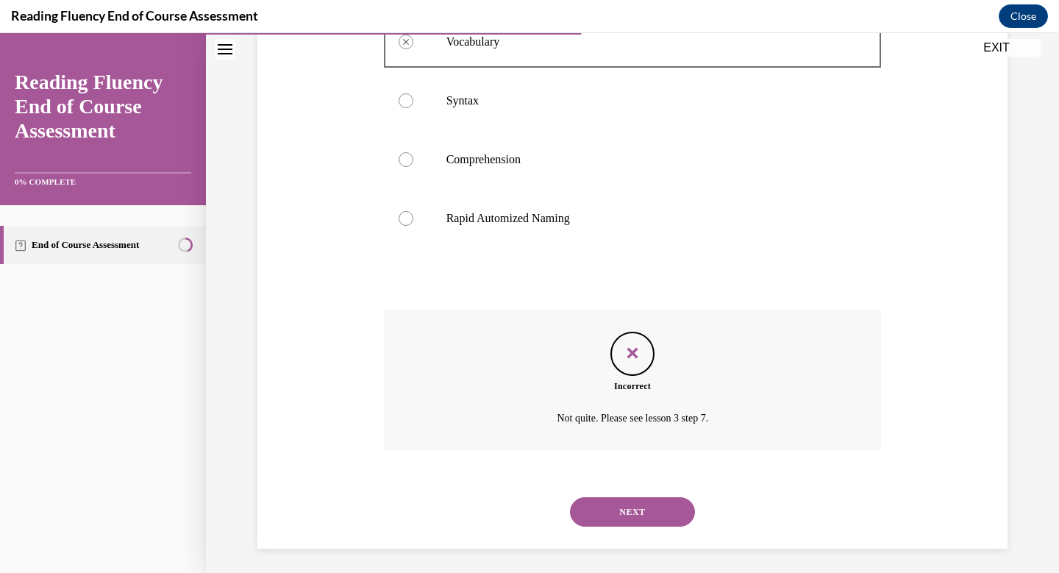
scroll to position [645, 0]
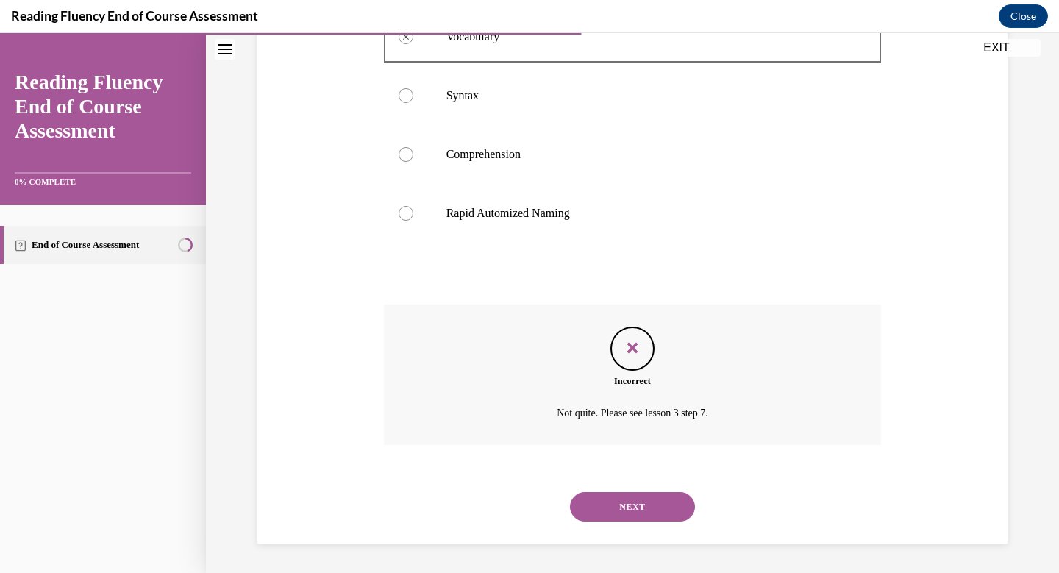
click at [642, 512] on button "NEXT" at bounding box center [632, 506] width 125 height 29
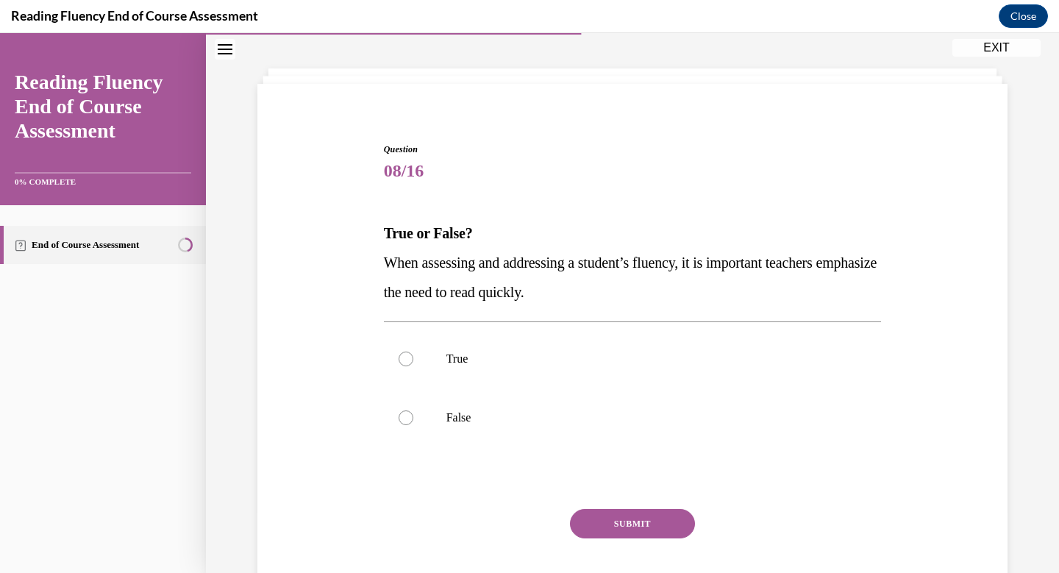
scroll to position [45, 0]
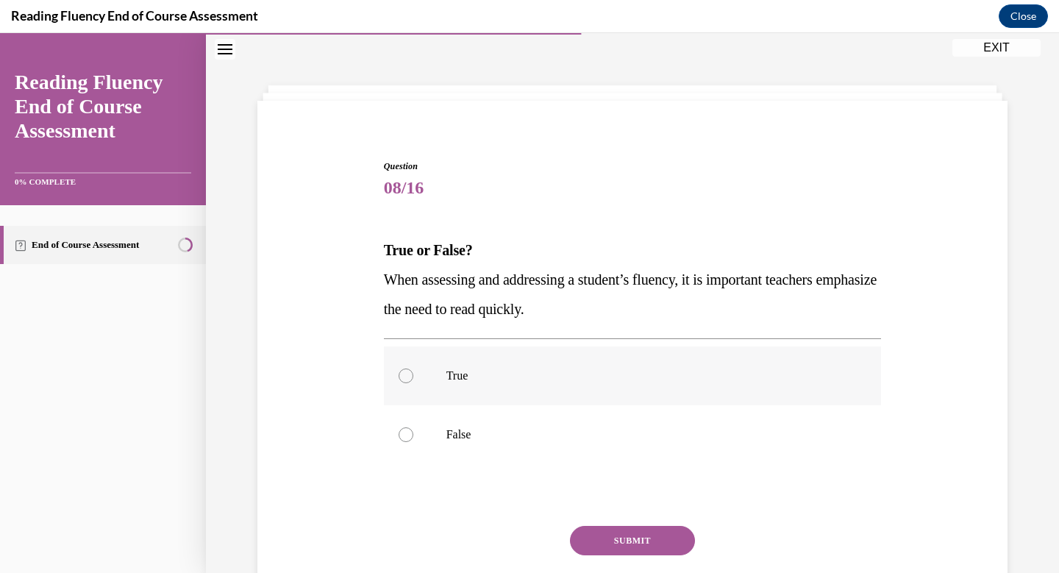
click at [404, 376] on div at bounding box center [405, 375] width 15 height 15
click at [404, 376] on input "True" at bounding box center [405, 375] width 15 height 15
radio input "true"
click at [582, 528] on button "SUBMIT" at bounding box center [632, 540] width 125 height 29
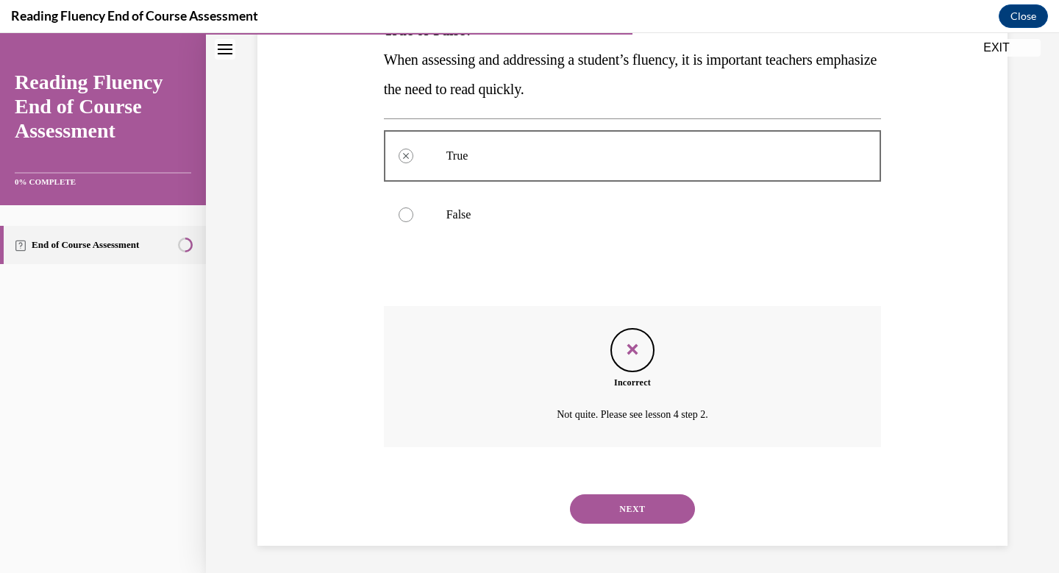
scroll to position [267, 0]
click at [631, 512] on button "NEXT" at bounding box center [632, 506] width 125 height 29
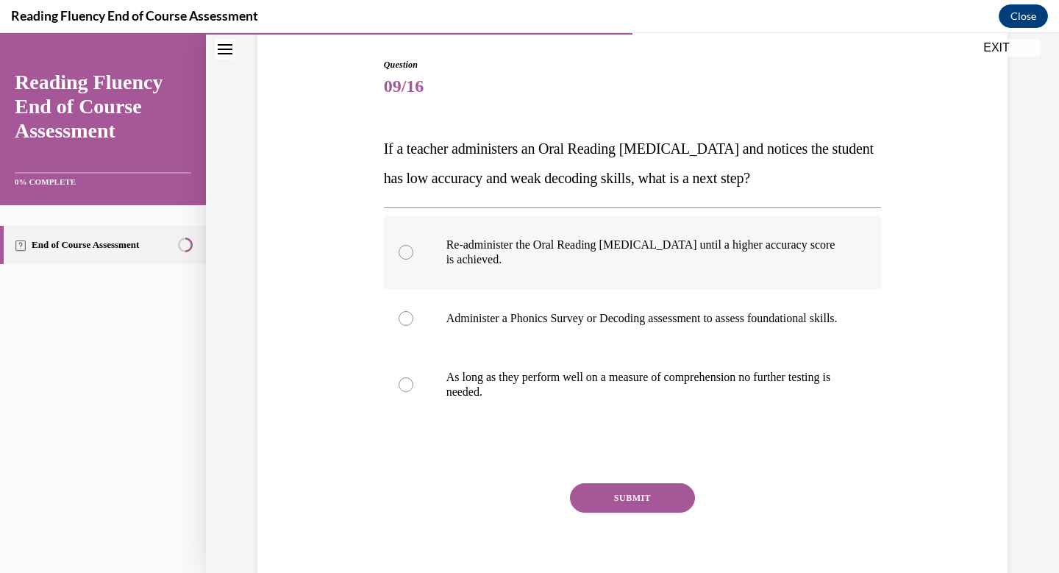
scroll to position [151, 0]
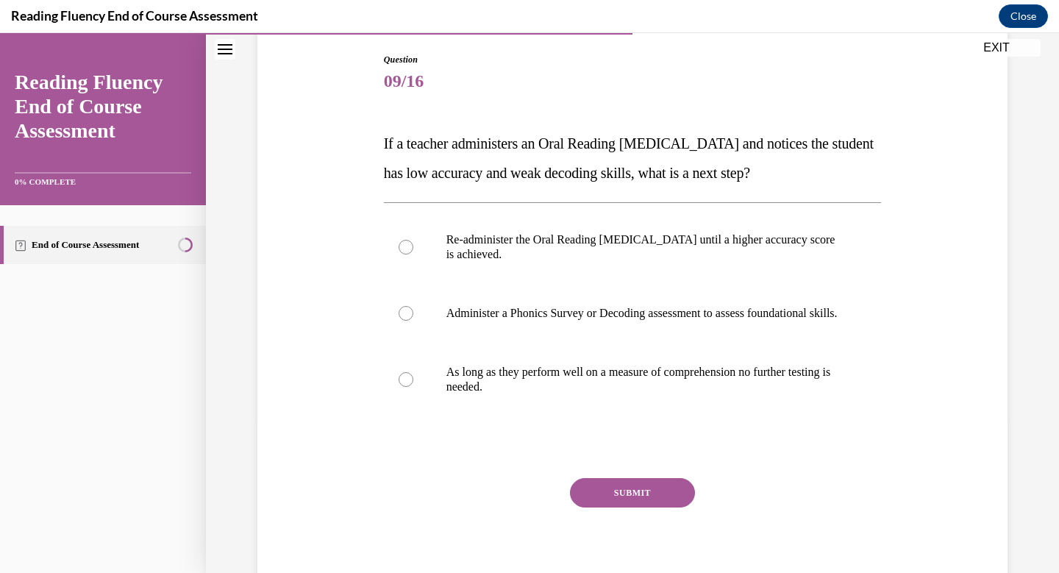
drag, startPoint x: 841, startPoint y: 179, endPoint x: 309, endPoint y: 149, distance: 533.1
click at [309, 149] on div "Question 09/16 If a teacher administers an Oral Reading Fluency assessment and …" at bounding box center [632, 304] width 757 height 590
copy span "If a teacher administers an Oral Reading Fluency assessment and notices the stu…"
click at [407, 319] on div at bounding box center [405, 313] width 15 height 15
click at [407, 319] on input "Administer a Phonics Survey or Decoding assessment to assess foundational skill…" at bounding box center [405, 313] width 15 height 15
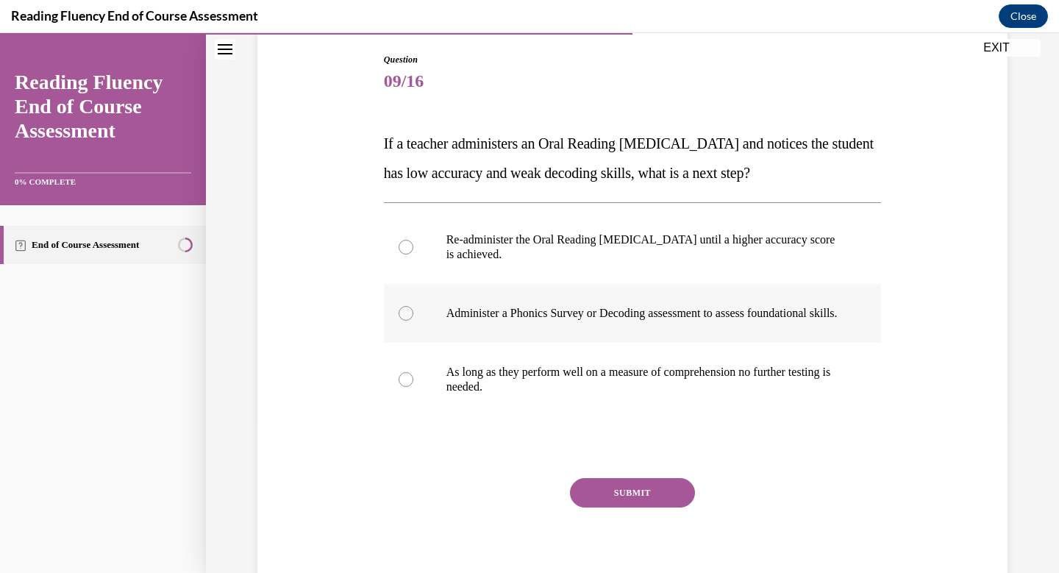
radio input "true"
click at [640, 507] on button "SUBMIT" at bounding box center [632, 492] width 125 height 29
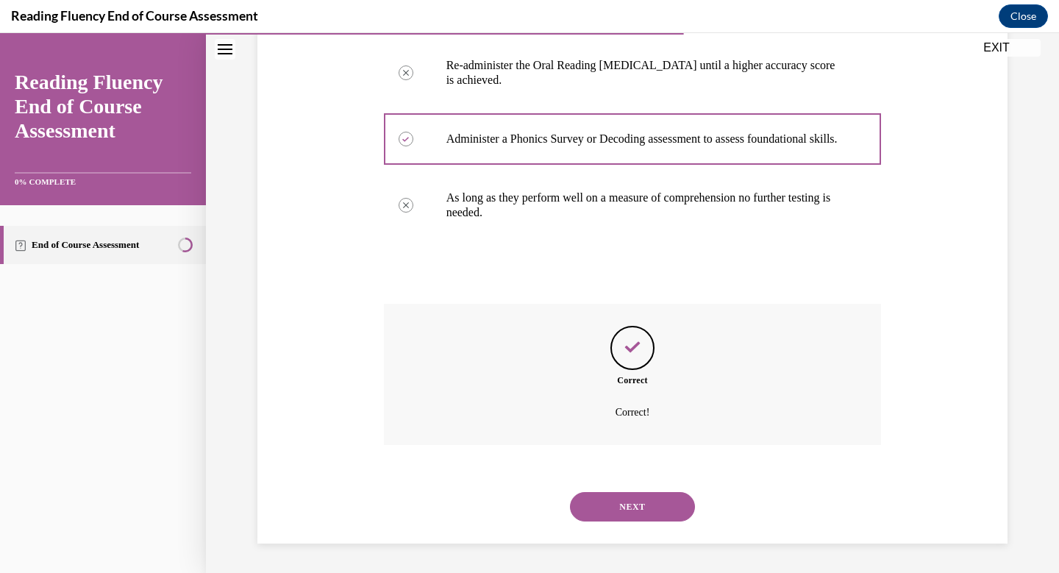
scroll to position [340, 0]
click at [647, 502] on button "NEXT" at bounding box center [632, 506] width 125 height 29
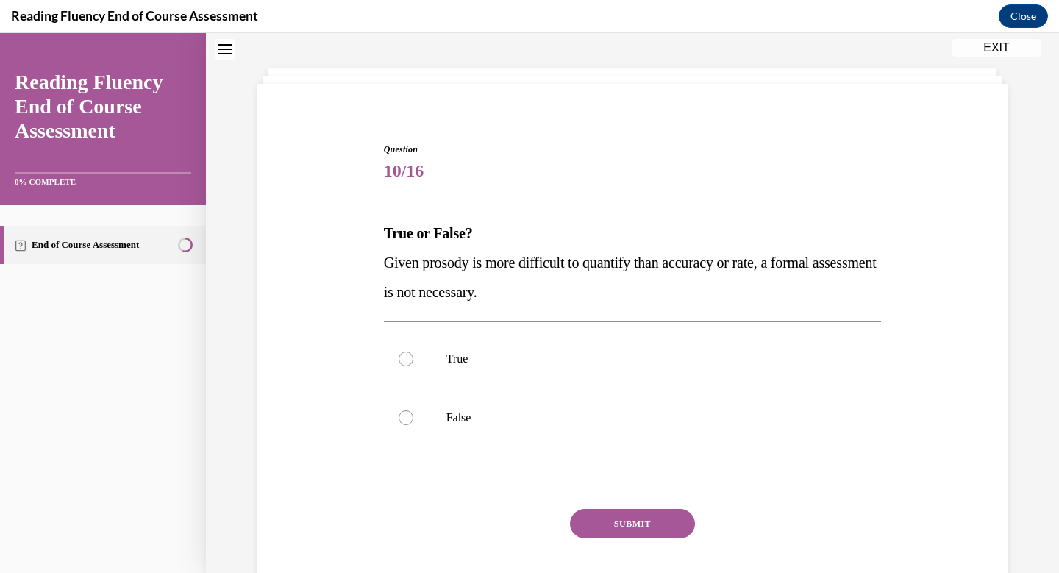
scroll to position [45, 0]
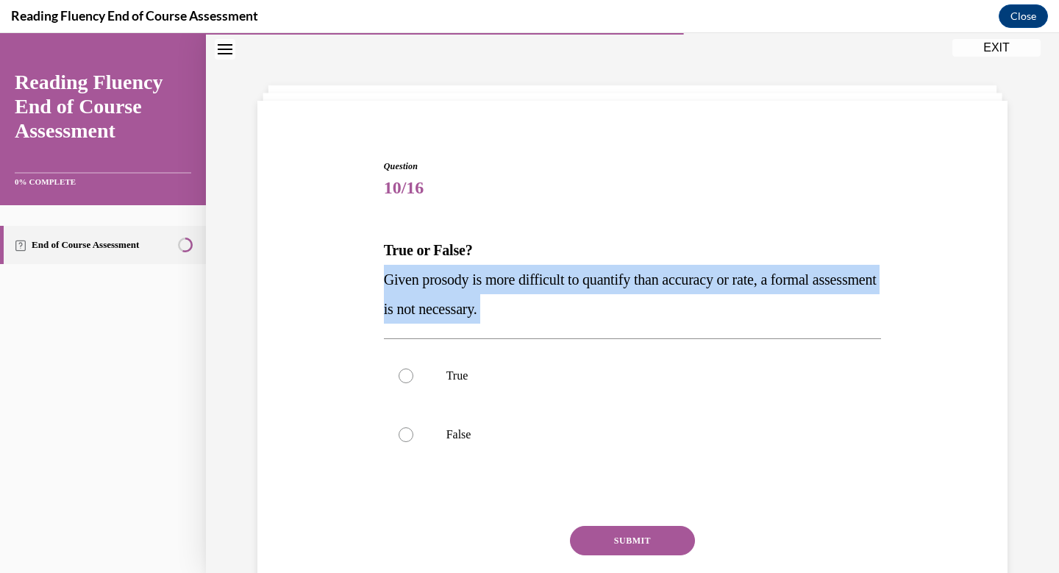
drag, startPoint x: 592, startPoint y: 329, endPoint x: 361, endPoint y: 271, distance: 238.0
click at [361, 271] on div "Question 10/16 True or False? Given prosody is more difficult to quantify than …" at bounding box center [632, 380] width 757 height 531
copy div "Given prosody is more difficult to quantify than accuracy or rate, a formal ass…"
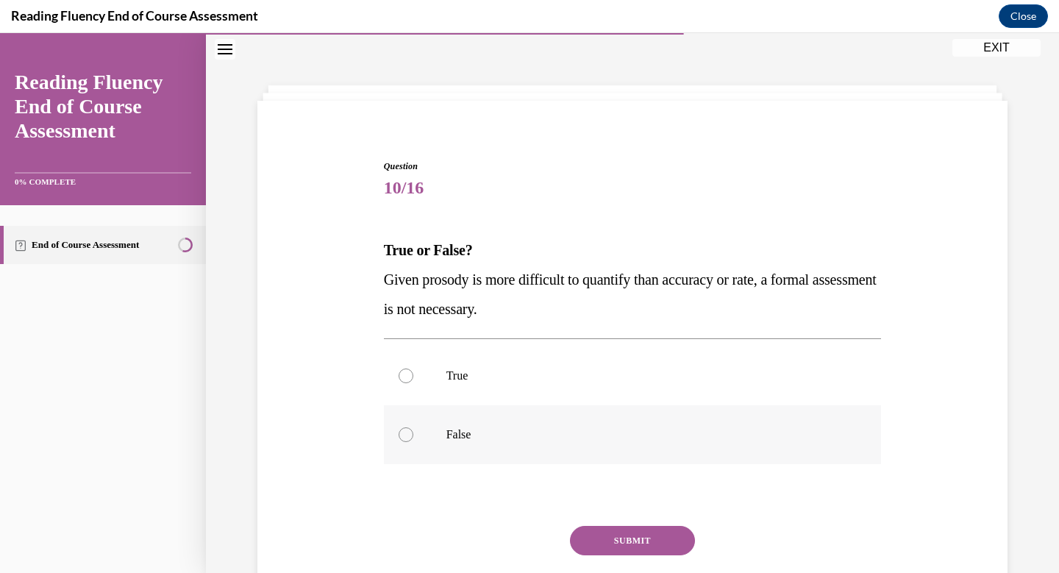
click at [406, 434] on div at bounding box center [405, 434] width 15 height 15
click at [406, 434] on input "False" at bounding box center [405, 434] width 15 height 15
radio input "true"
click at [646, 545] on button "SUBMIT" at bounding box center [632, 540] width 125 height 29
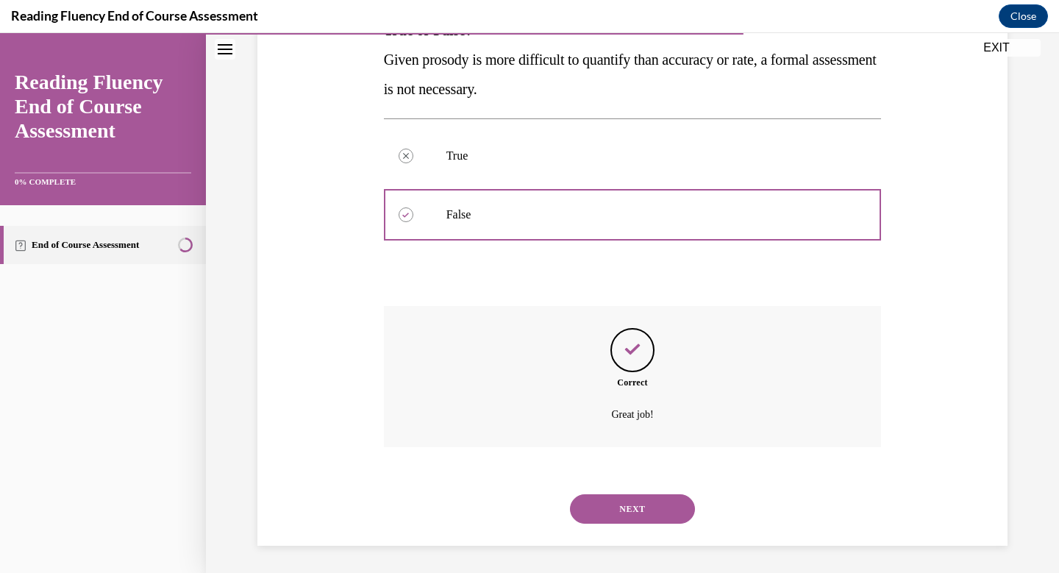
scroll to position [267, 0]
click at [645, 501] on button "NEXT" at bounding box center [632, 506] width 125 height 29
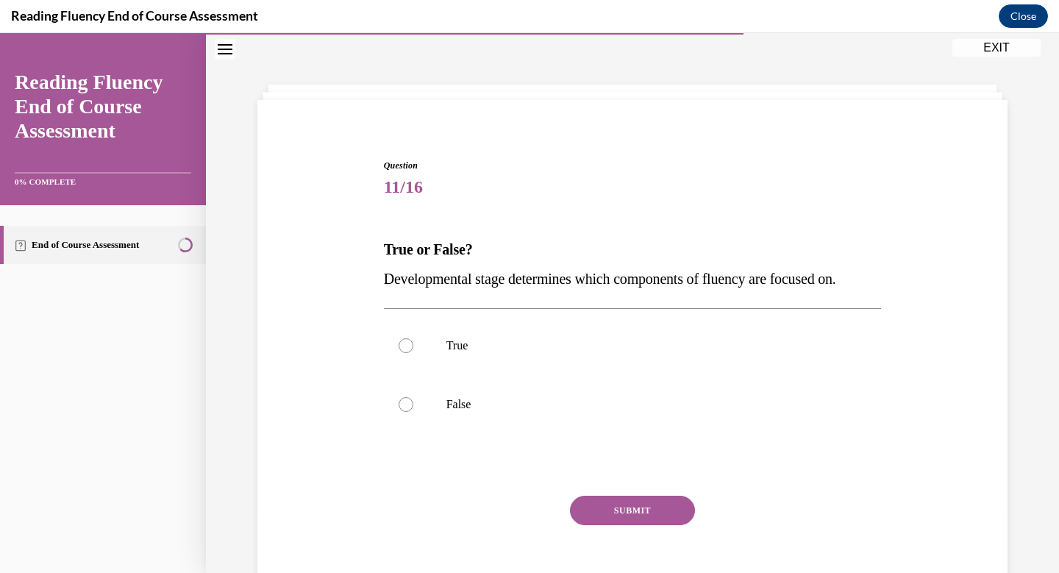
scroll to position [45, 0]
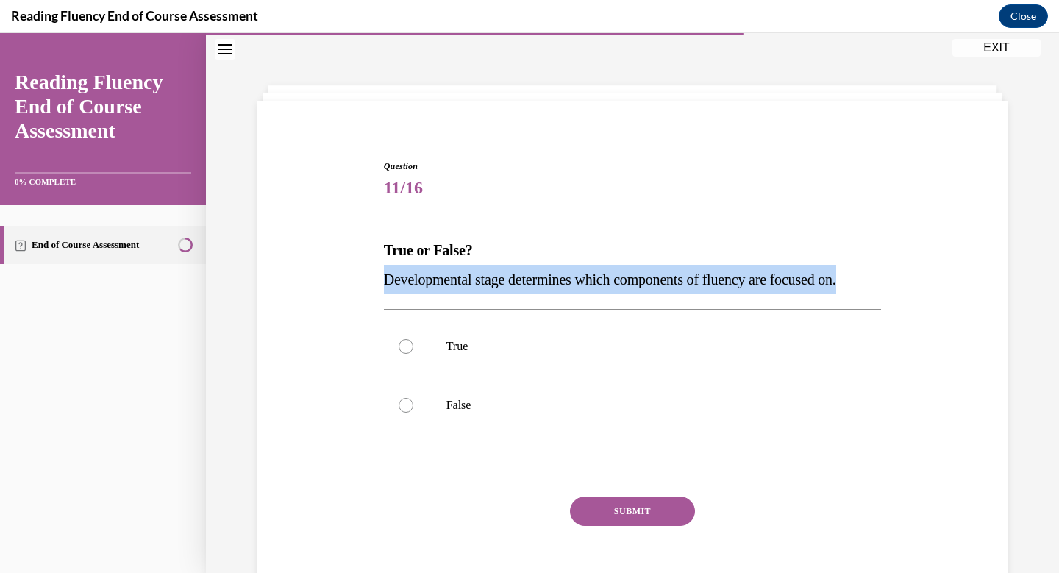
drag, startPoint x: 891, startPoint y: 281, endPoint x: 371, endPoint y: 282, distance: 520.5
click at [371, 282] on div "Question 11/16 True or False? Developmental stage determines which components o…" at bounding box center [632, 365] width 757 height 501
copy span "Developmental stage determines which components of fluency are focused on."
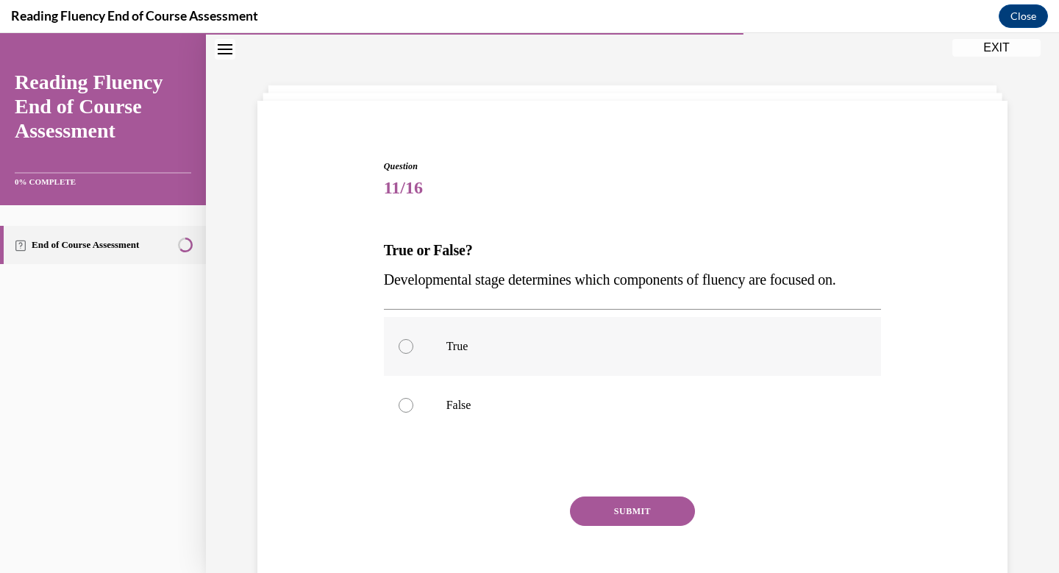
click at [404, 346] on div at bounding box center [405, 346] width 15 height 15
click at [404, 346] on input "True" at bounding box center [405, 346] width 15 height 15
radio input "true"
click at [616, 507] on button "SUBMIT" at bounding box center [632, 510] width 125 height 29
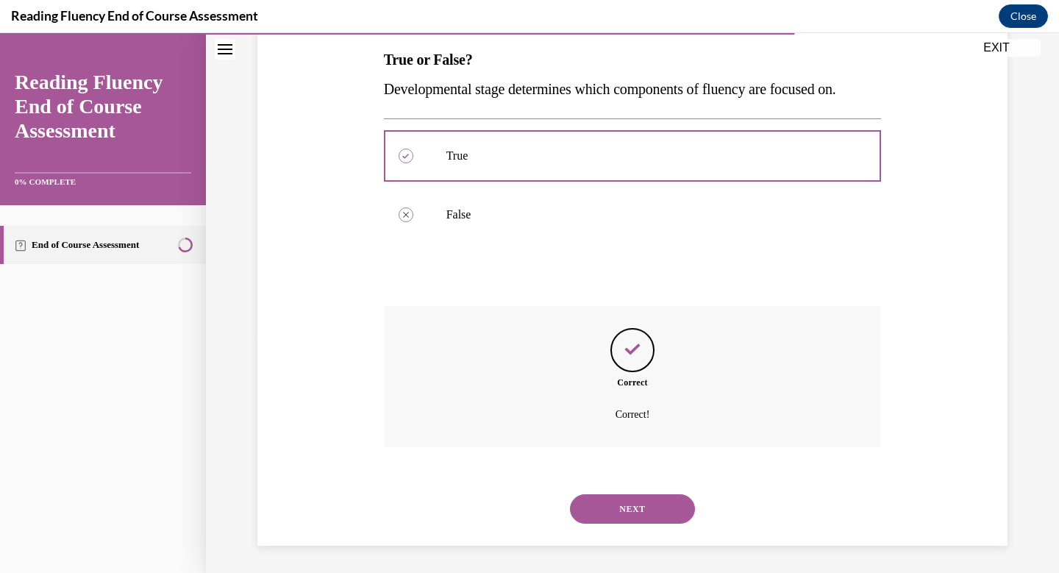
scroll to position [237, 0]
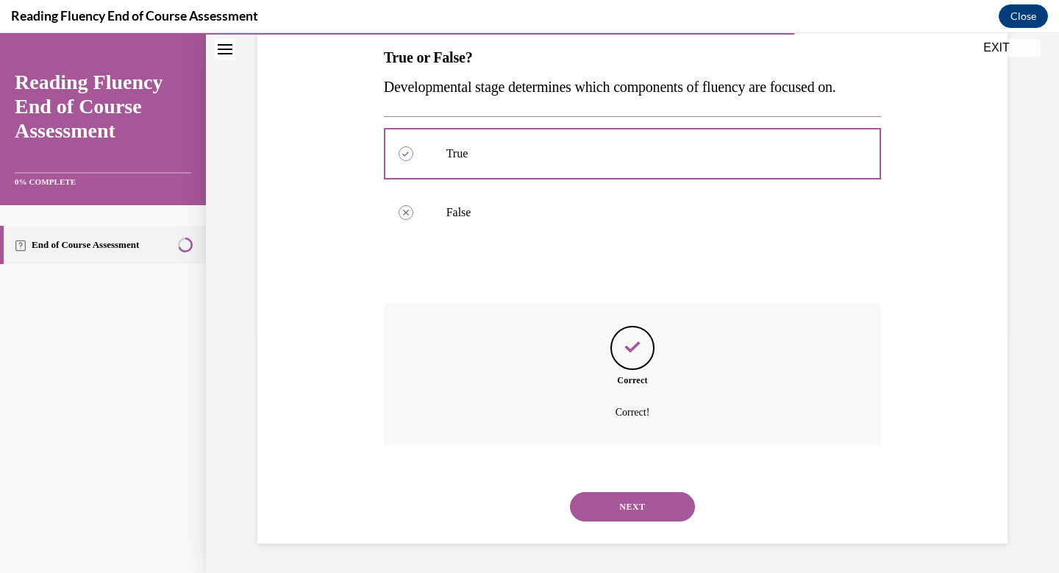
click at [640, 505] on button "NEXT" at bounding box center [632, 506] width 125 height 29
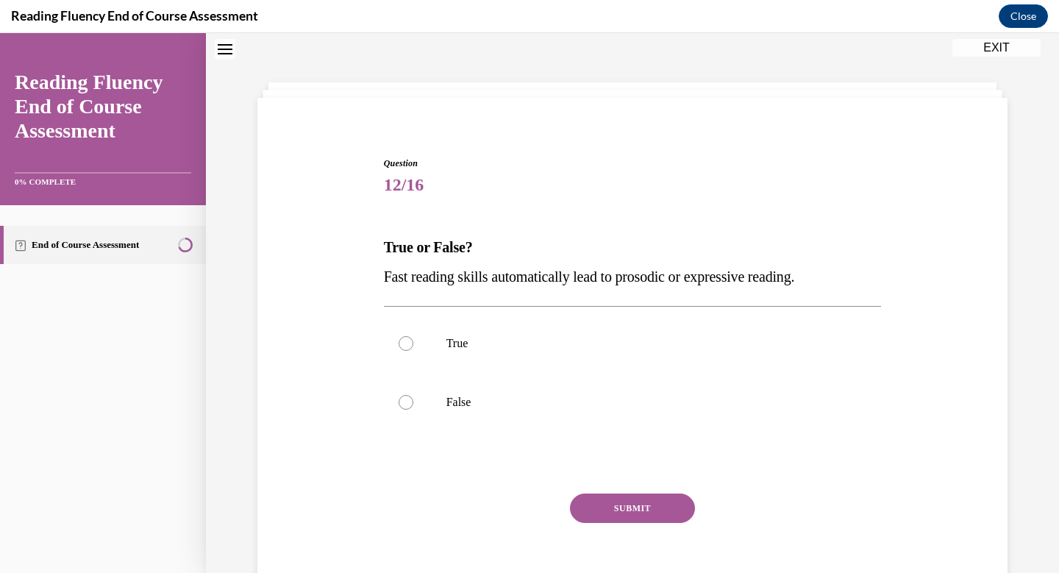
scroll to position [45, 0]
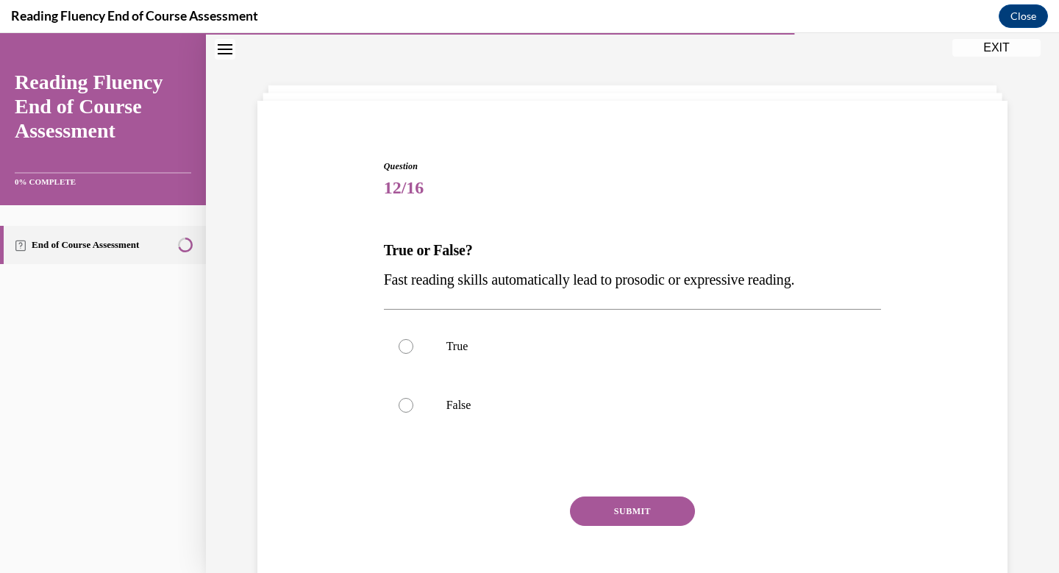
drag, startPoint x: 869, startPoint y: 286, endPoint x: 555, endPoint y: 263, distance: 314.7
click at [555, 263] on div "True or False? Fast reading skills automatically lead to prosodic or expressive…" at bounding box center [633, 264] width 498 height 59
copy div "Fast reading skills automatically lead to prosodic or expressive reading."
click at [406, 404] on div at bounding box center [405, 405] width 15 height 15
click at [406, 404] on input "False" at bounding box center [405, 405] width 15 height 15
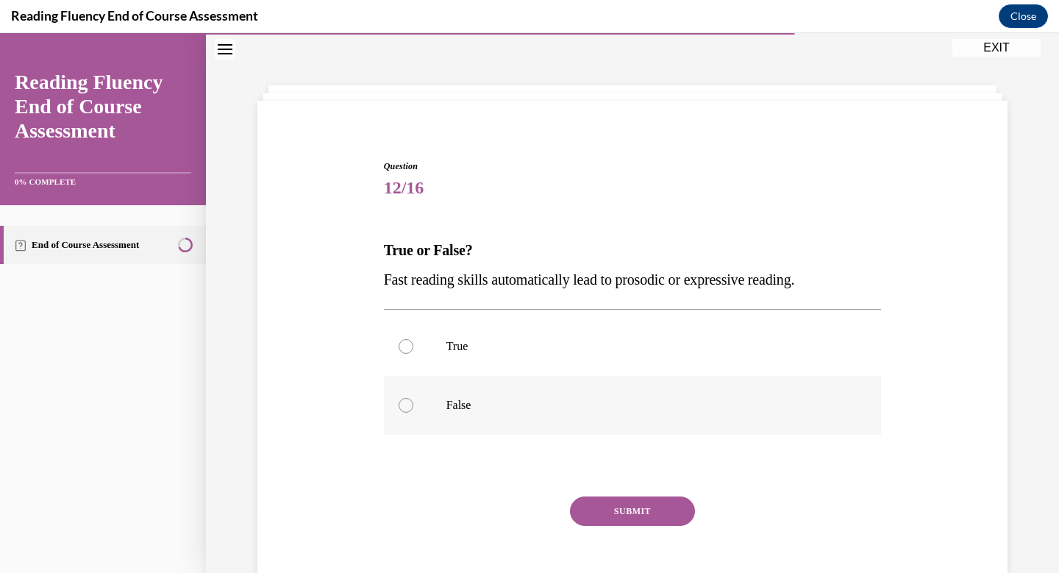
radio input "true"
click at [651, 513] on button "SUBMIT" at bounding box center [632, 510] width 125 height 29
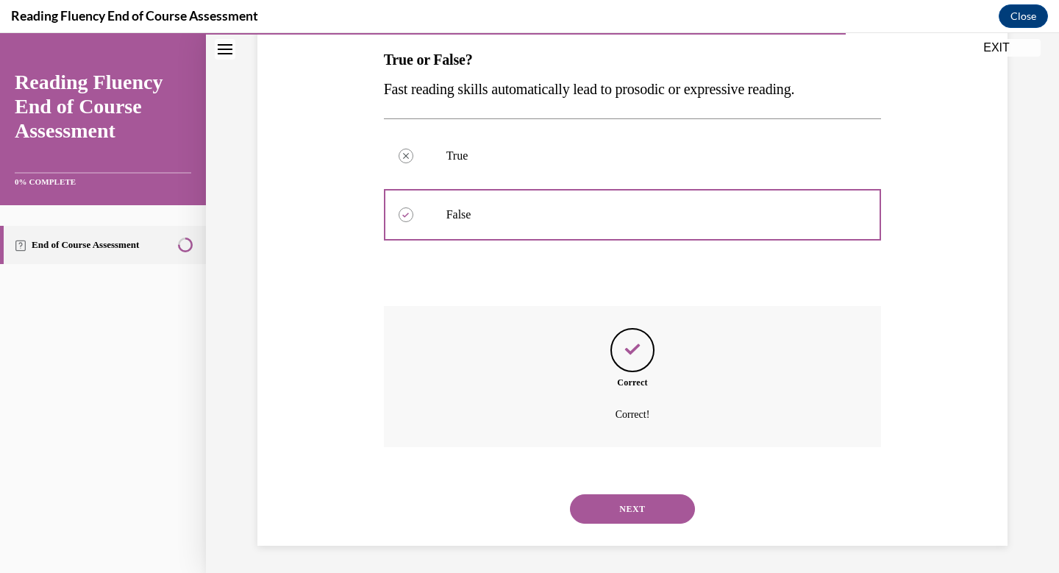
scroll to position [237, 0]
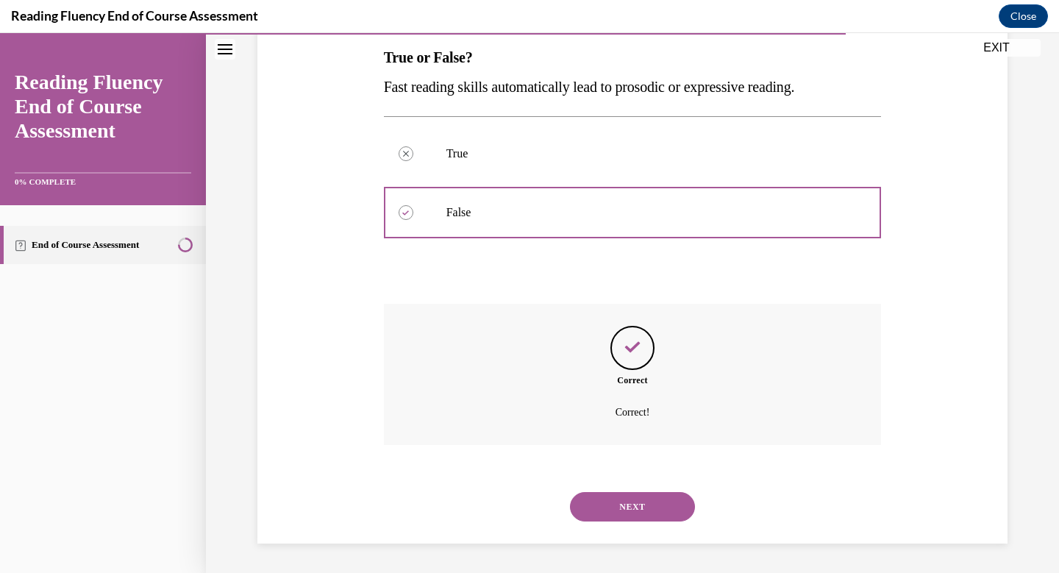
click at [651, 513] on button "NEXT" at bounding box center [632, 506] width 125 height 29
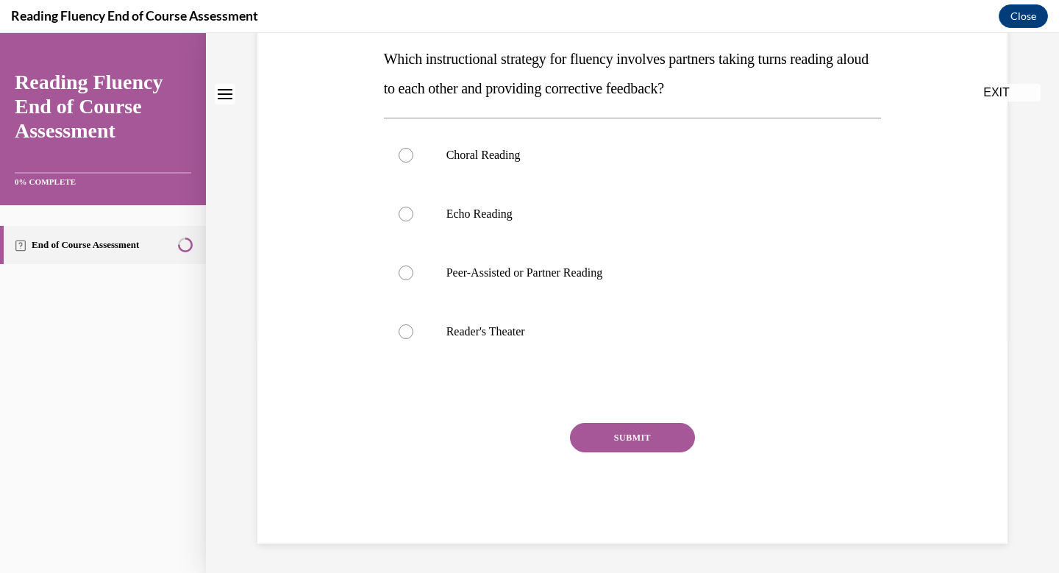
scroll to position [0, 0]
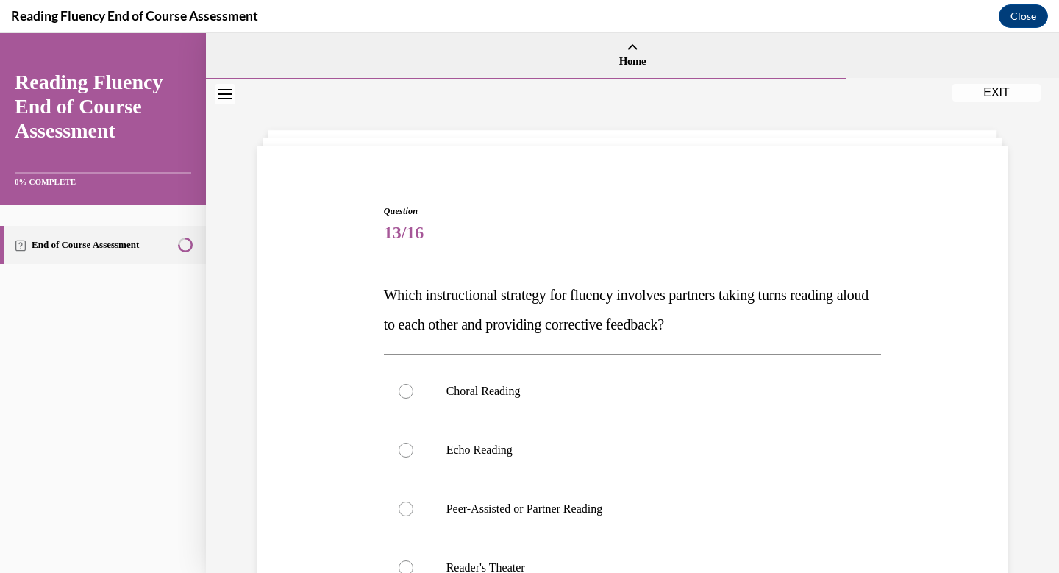
drag, startPoint x: 749, startPoint y: 334, endPoint x: 379, endPoint y: 279, distance: 373.9
click at [380, 279] on div "Question 13/16 Which instructional strategy for fluency involves partners takin…" at bounding box center [632, 480] width 505 height 597
click at [412, 505] on label "Peer-Assisted or Partner Reading" at bounding box center [633, 508] width 498 height 59
click at [412, 505] on input "Peer-Assisted or Partner Reading" at bounding box center [405, 508] width 15 height 15
radio input "true"
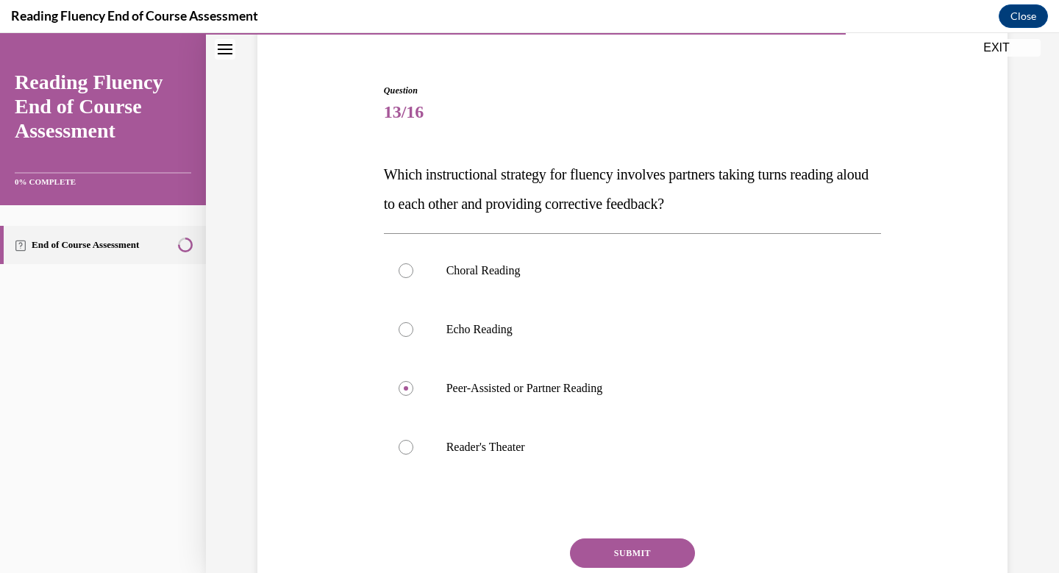
click at [621, 554] on button "SUBMIT" at bounding box center [632, 552] width 125 height 29
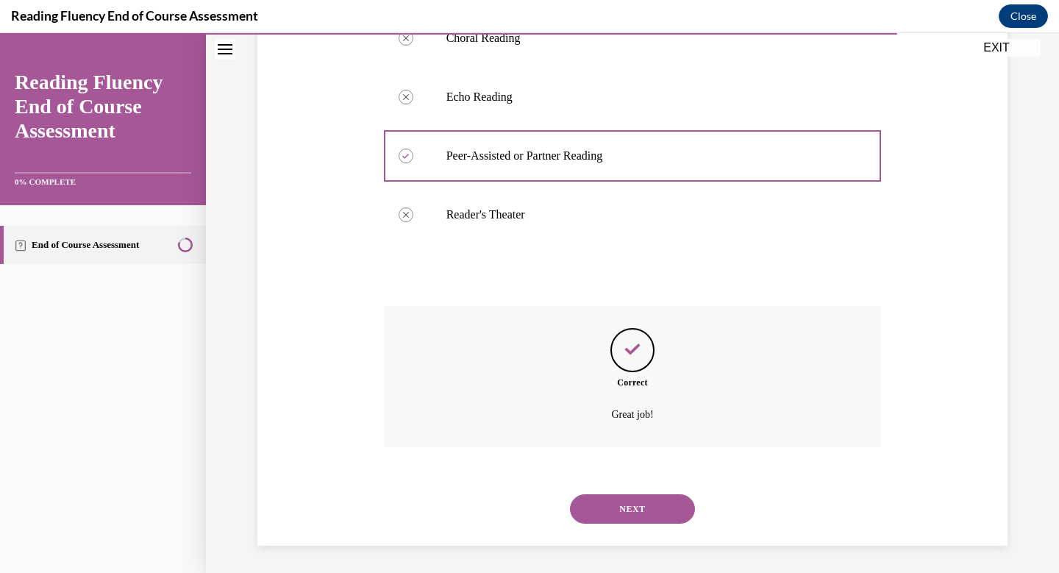
scroll to position [355, 0]
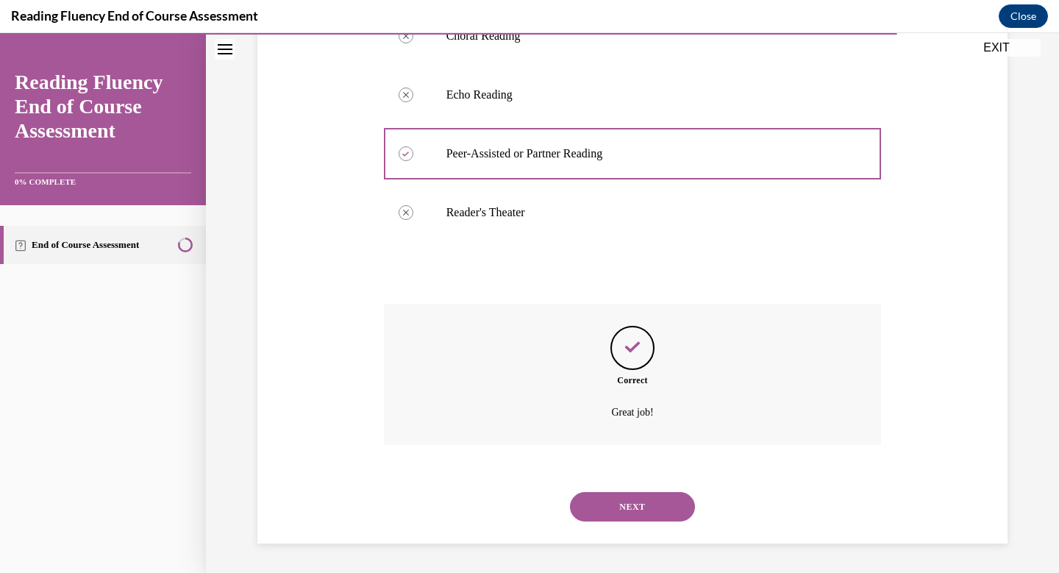
click at [637, 507] on button "NEXT" at bounding box center [632, 506] width 125 height 29
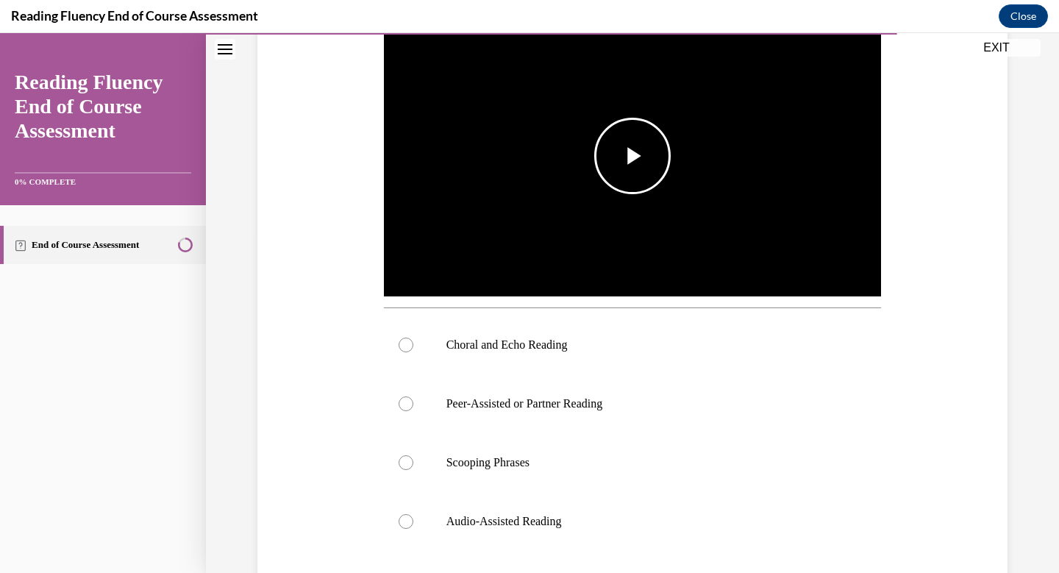
scroll to position [342, 0]
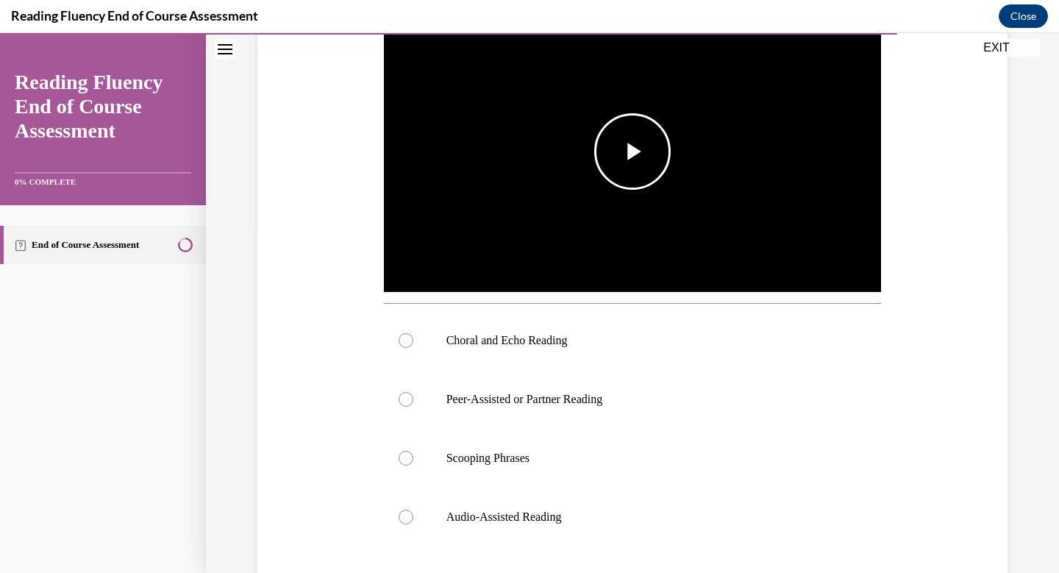
click at [632, 151] on span "Video player" at bounding box center [632, 151] width 0 height 0
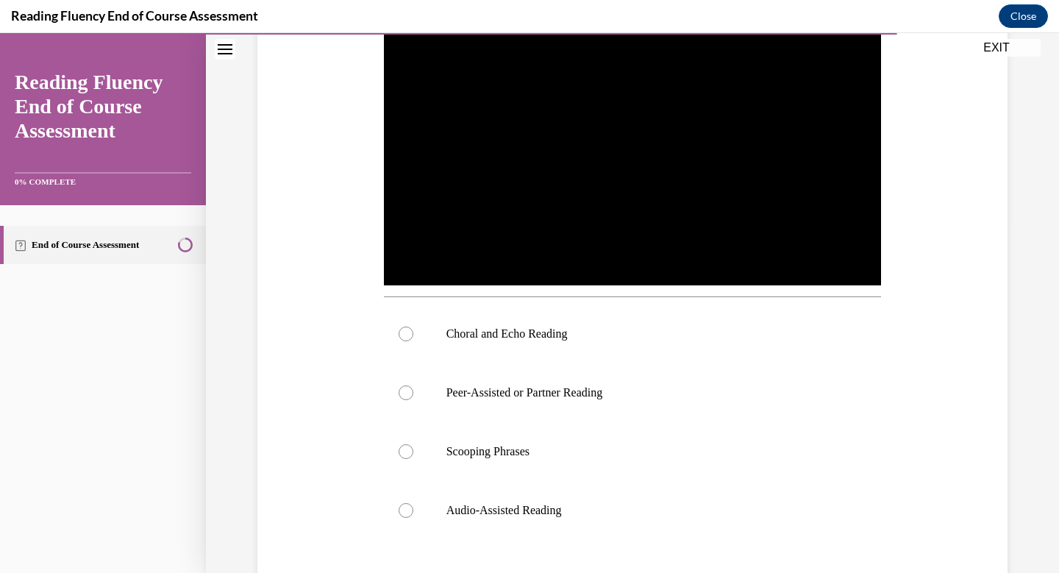
scroll to position [354, 0]
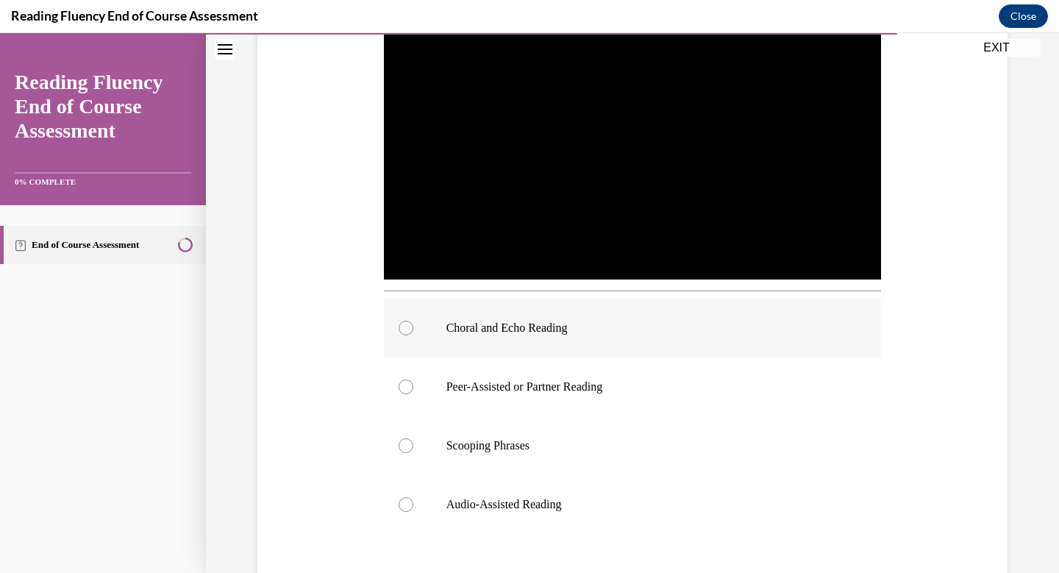
click at [408, 326] on div at bounding box center [405, 328] width 15 height 15
click at [408, 326] on input "Choral and Echo Reading" at bounding box center [405, 328] width 15 height 15
radio input "true"
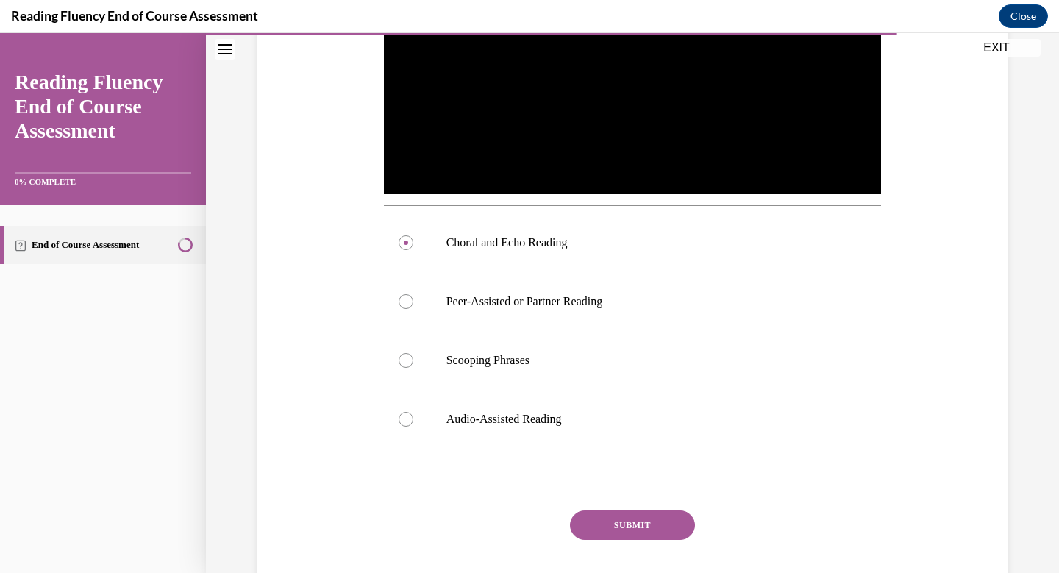
click at [633, 518] on button "SUBMIT" at bounding box center [632, 524] width 125 height 29
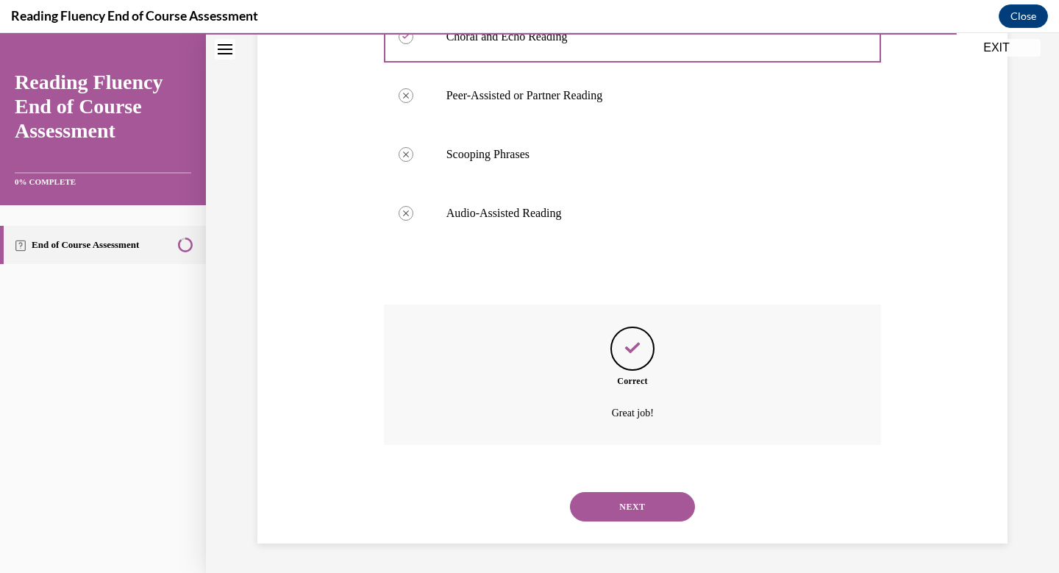
click at [633, 518] on button "NEXT" at bounding box center [632, 506] width 125 height 29
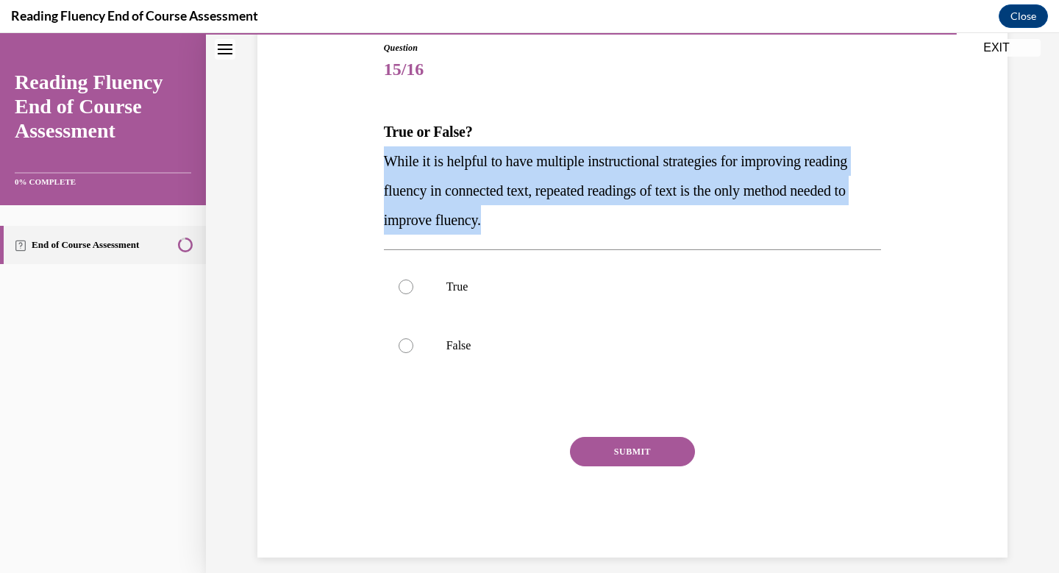
drag, startPoint x: 574, startPoint y: 218, endPoint x: 376, endPoint y: 164, distance: 205.6
click at [374, 164] on div "Question 15/16 True or False? While it is helpful to have multiple instructiona…" at bounding box center [632, 277] width 757 height 560
copy span "While it is helpful to have multiple instructional strategies for improving rea…"
click at [409, 345] on div at bounding box center [405, 345] width 15 height 15
click at [409, 345] on input "False" at bounding box center [405, 345] width 15 height 15
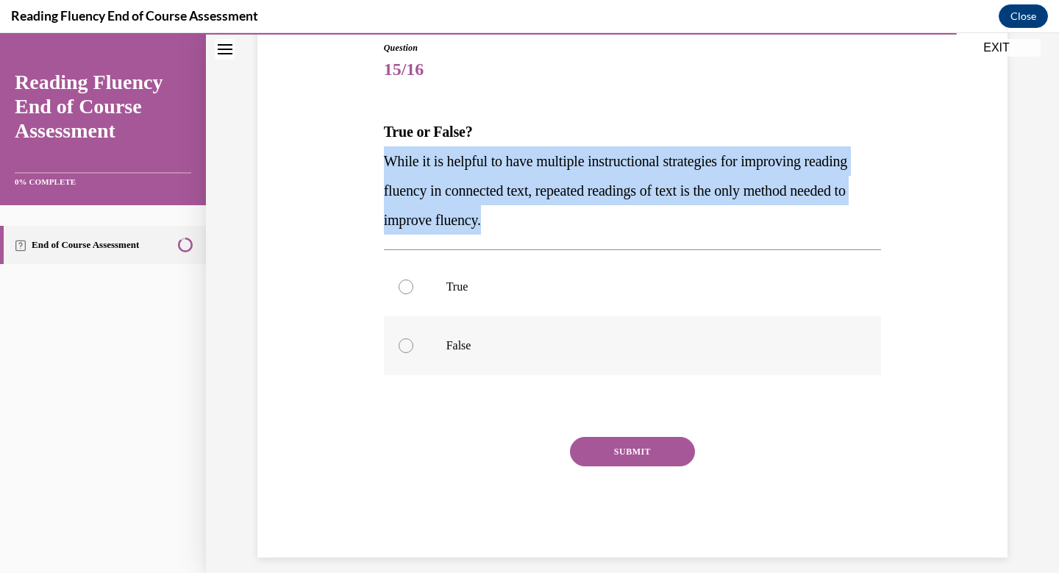
radio input "true"
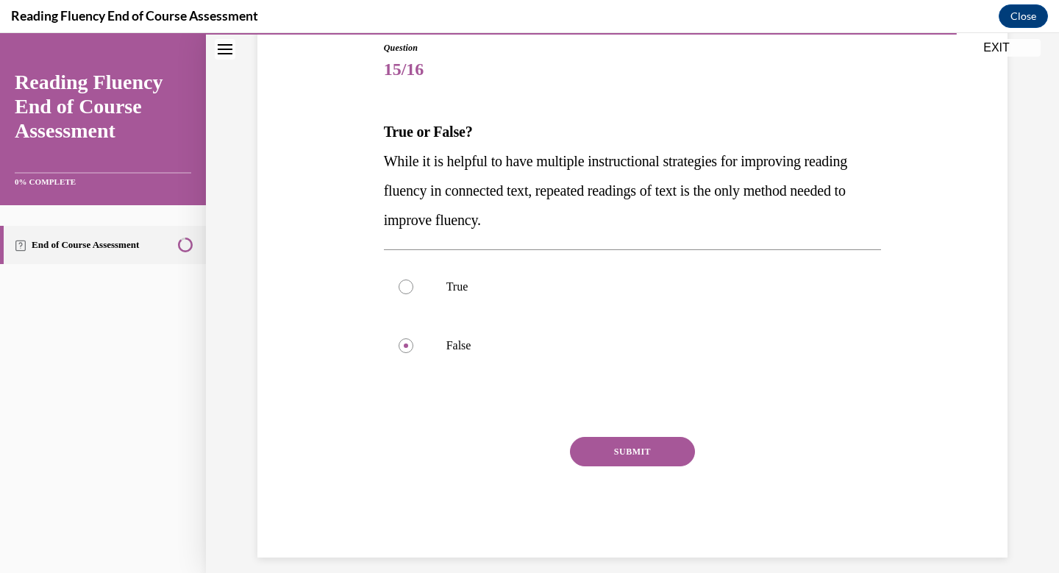
click at [623, 443] on button "SUBMIT" at bounding box center [632, 451] width 125 height 29
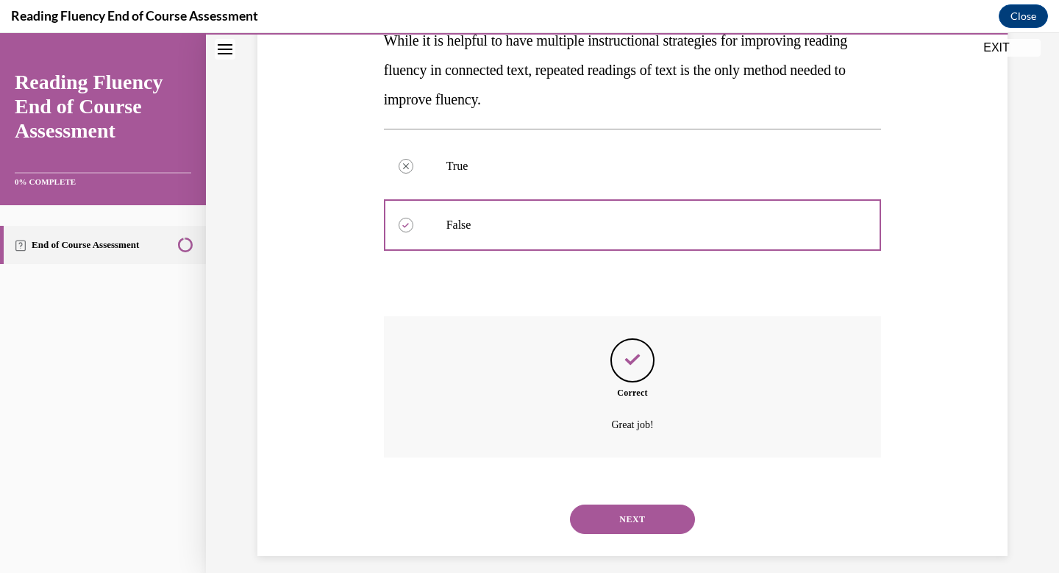
scroll to position [296, 0]
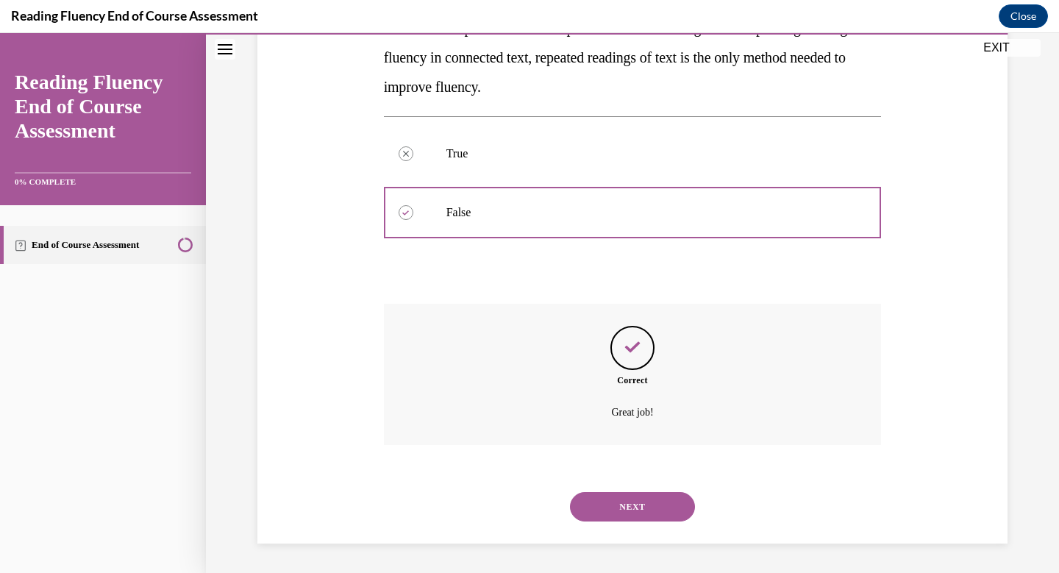
click at [634, 502] on button "NEXT" at bounding box center [632, 506] width 125 height 29
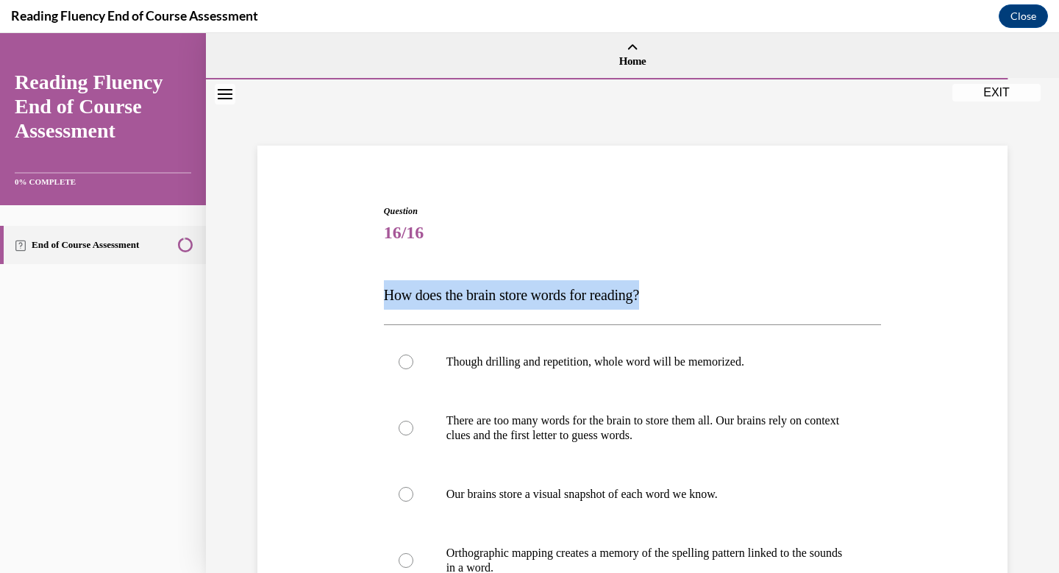
drag, startPoint x: 670, startPoint y: 299, endPoint x: 356, endPoint y: 294, distance: 314.0
click at [355, 296] on div "Question 16/16 How does the brain store words for reading? Though drilling and …" at bounding box center [632, 469] width 757 height 619
copy span "How does the brain store words for reading?"
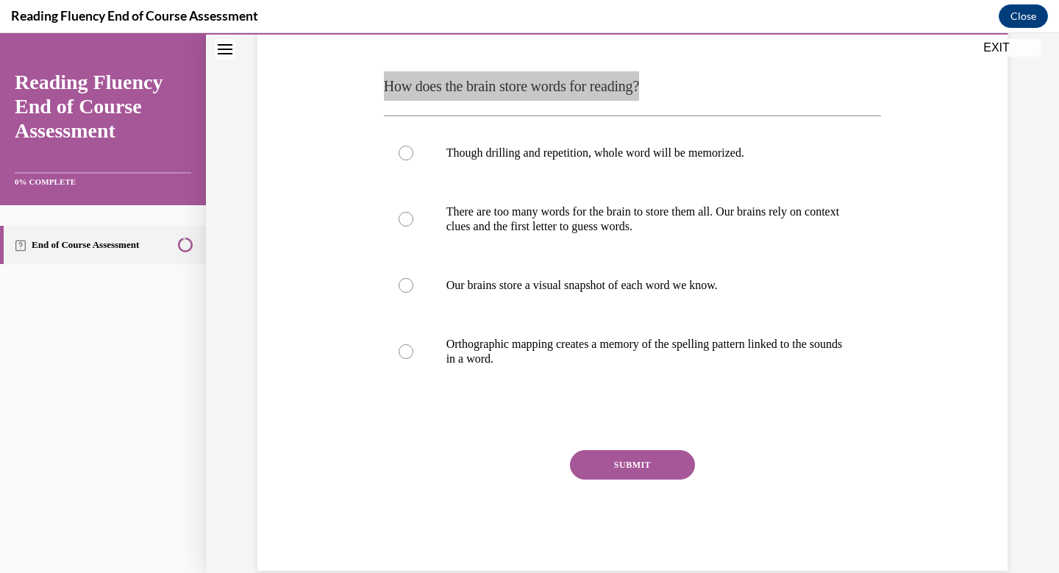
scroll to position [226, 0]
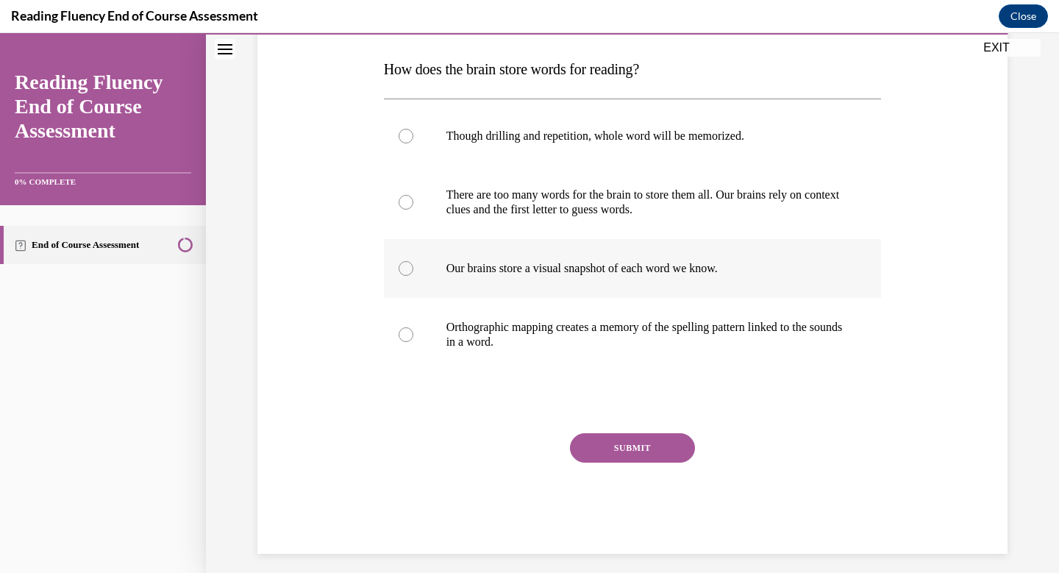
click at [407, 269] on div at bounding box center [405, 268] width 15 height 15
click at [407, 269] on input "Our brains store a visual snapshot of each word we know." at bounding box center [405, 268] width 15 height 15
radio input "true"
click at [632, 448] on button "SUBMIT" at bounding box center [632, 447] width 125 height 29
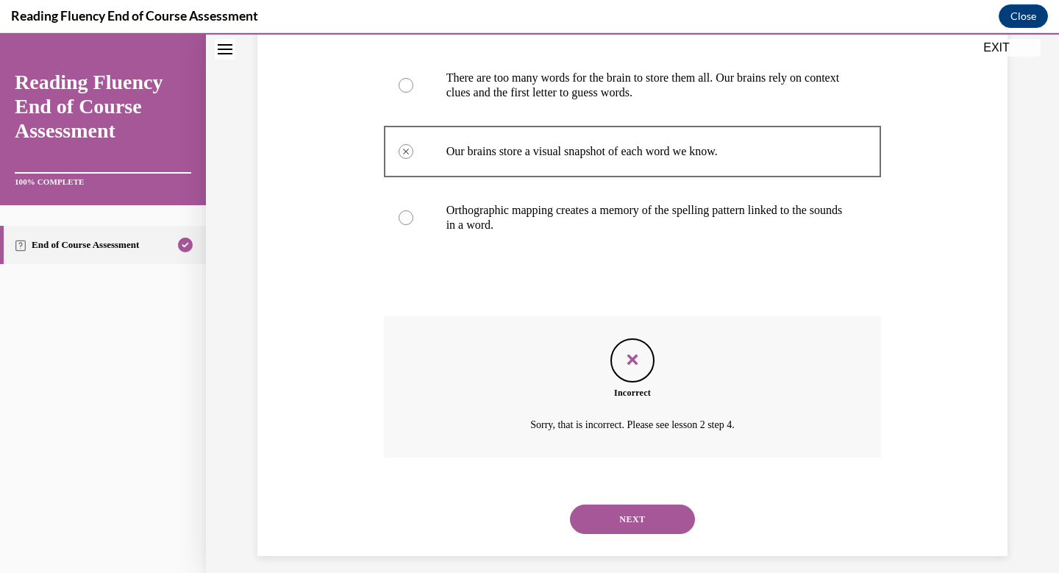
scroll to position [355, 0]
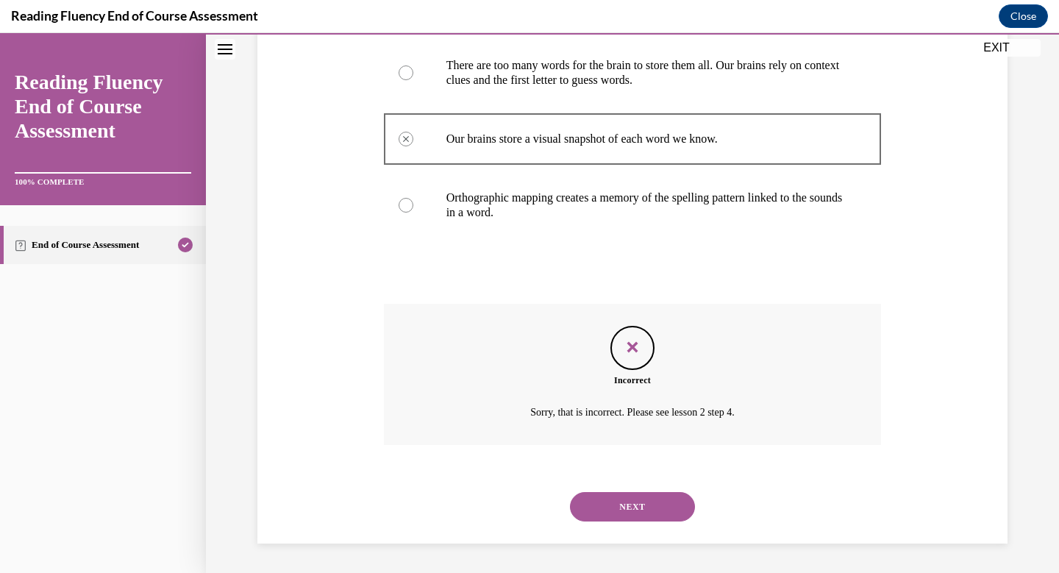
click at [638, 501] on button "NEXT" at bounding box center [632, 506] width 125 height 29
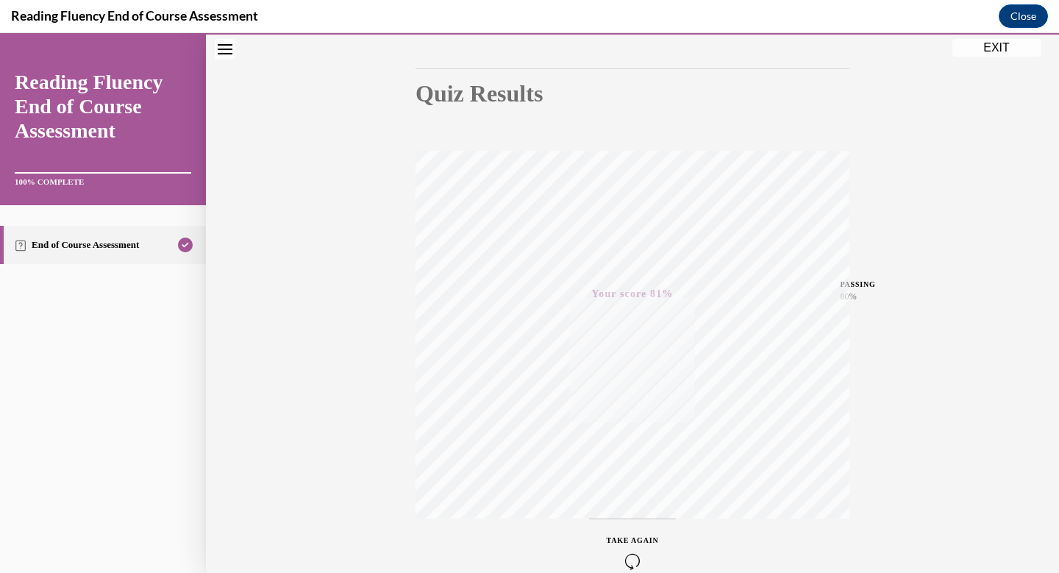
scroll to position [214, 0]
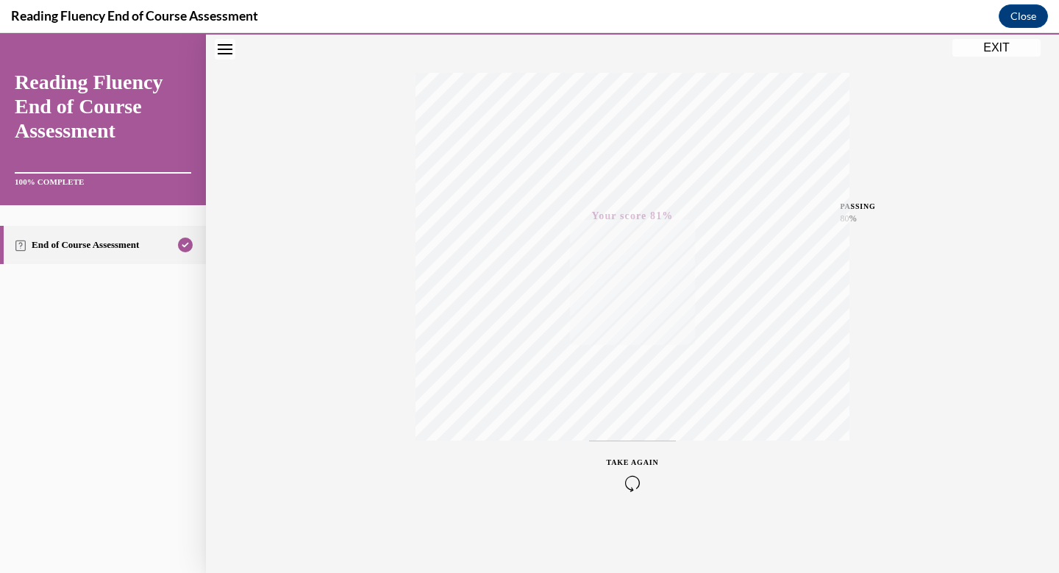
click at [1003, 48] on button "EXIT" at bounding box center [996, 48] width 88 height 18
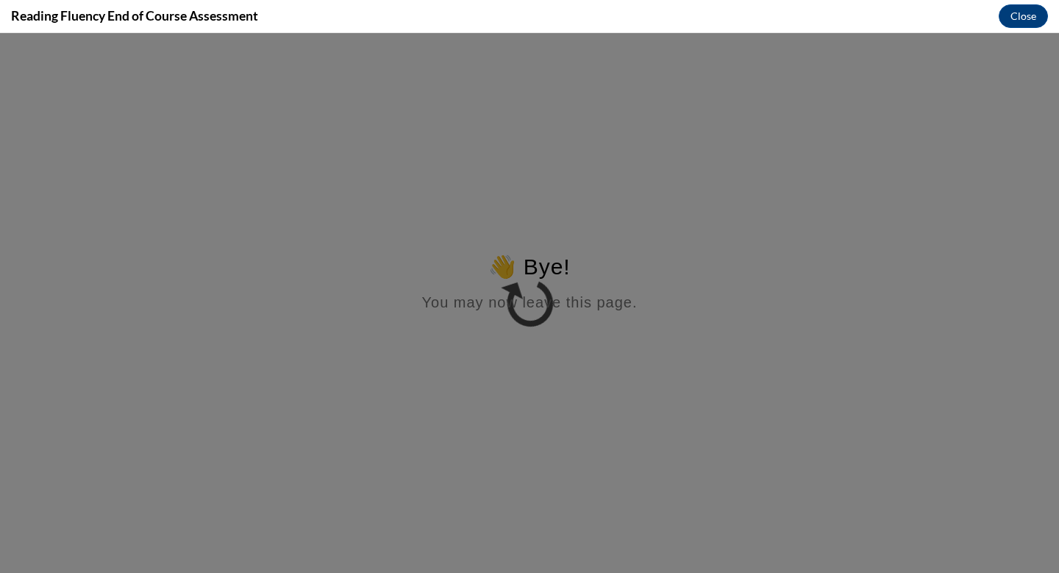
scroll to position [0, 0]
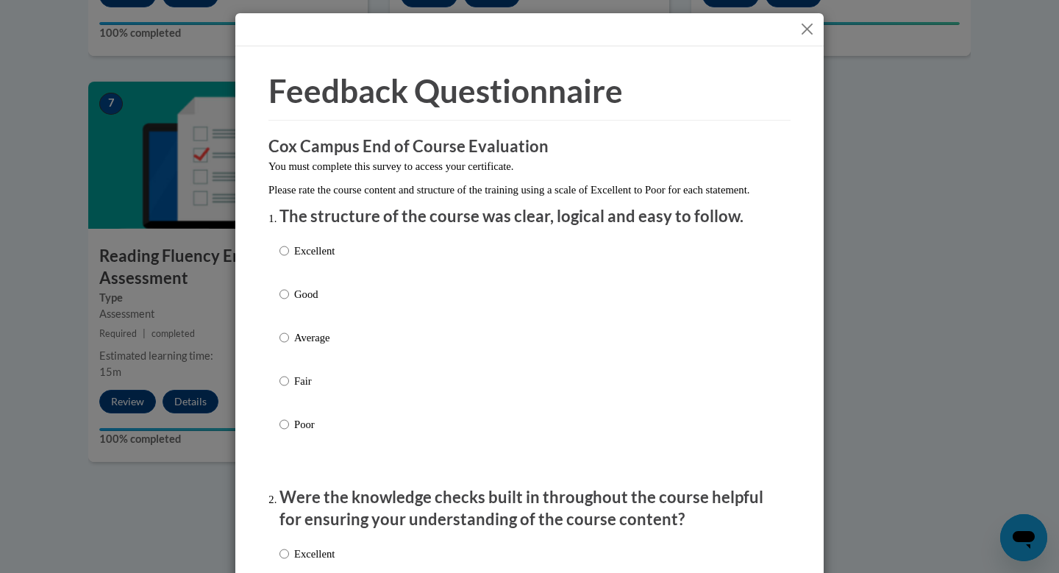
click at [810, 30] on button "Close" at bounding box center [807, 29] width 18 height 18
